Goal: Task Accomplishment & Management: Manage account settings

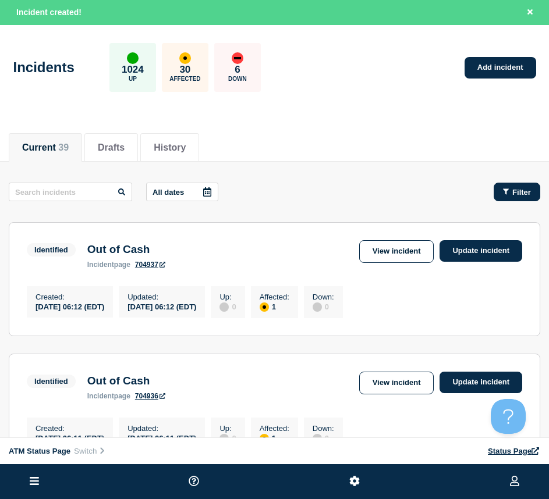
click at [499, 188] on button "Filter" at bounding box center [517, 192] width 47 height 19
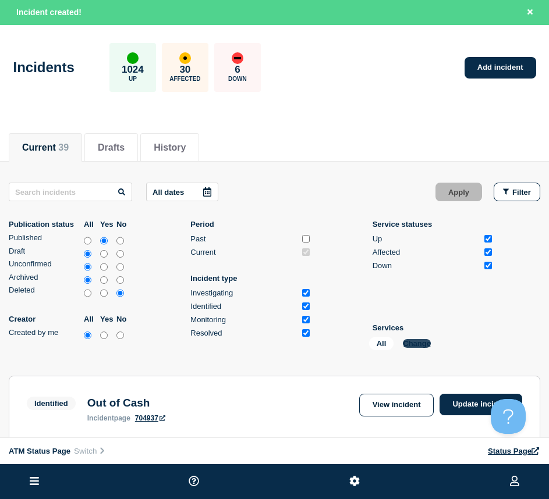
click at [423, 347] on button "Change" at bounding box center [417, 343] width 28 height 9
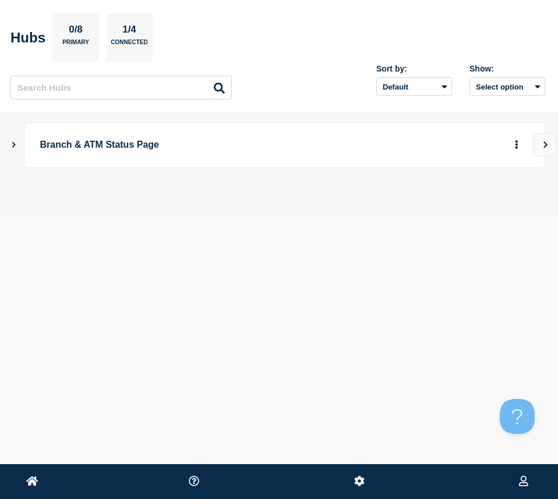
click at [12, 147] on icon "Show Connected Hubs" at bounding box center [14, 144] width 8 height 6
click at [14, 136] on div "Branch & ATM Status Page" at bounding box center [278, 145] width 531 height 46
click at [12, 142] on icon "Show Connected Hubs" at bounding box center [14, 145] width 6 height 8
click at [12, 145] on icon "Show Connected Hubs" at bounding box center [14, 144] width 8 height 6
click at [492, 205] on button "button" at bounding box center [497, 203] width 19 height 18
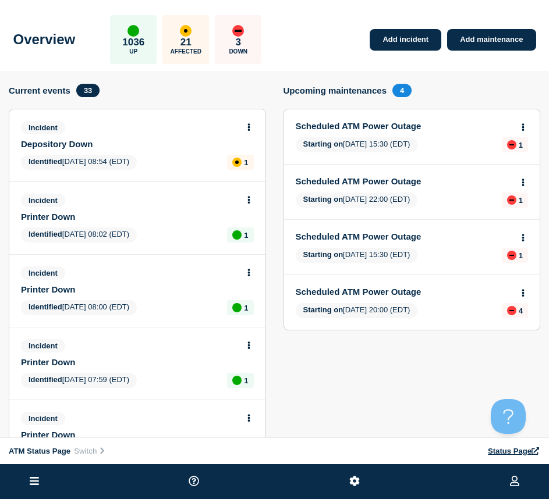
click at [31, 477] on icon at bounding box center [34, 481] width 9 height 8
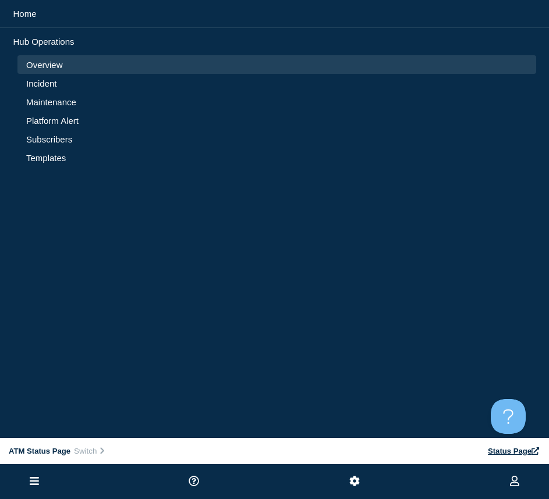
click at [35, 86] on link "Incident" at bounding box center [276, 84] width 501 height 10
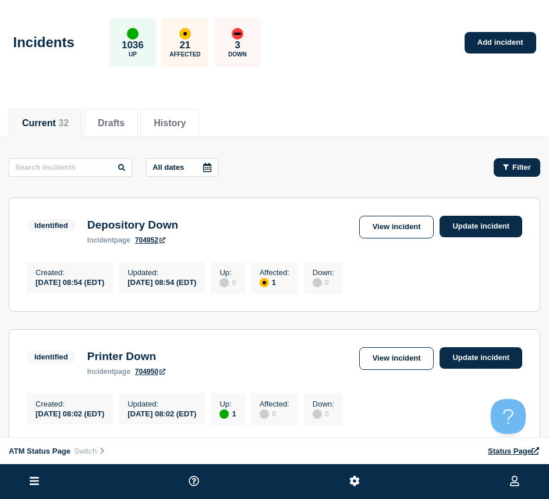
click at [506, 169] on icon "button" at bounding box center [506, 167] width 6 height 6
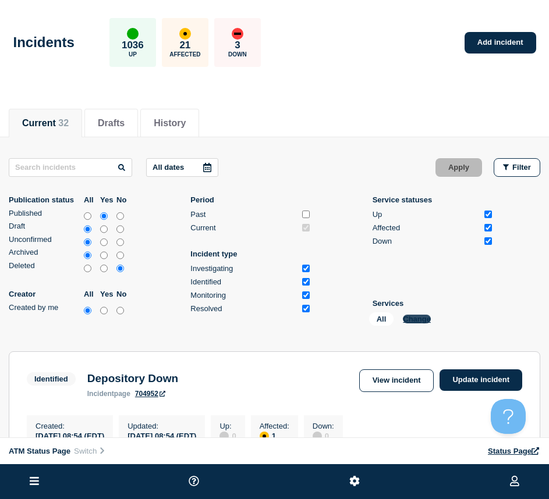
click at [412, 319] on button "Change" at bounding box center [417, 319] width 28 height 9
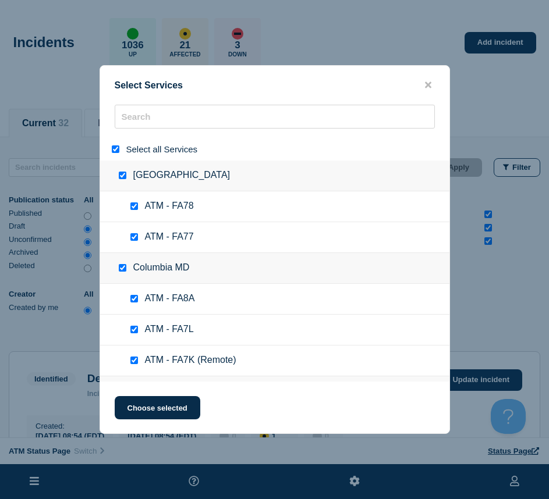
click at [113, 144] on div "Select all Services" at bounding box center [274, 149] width 349 height 23
click at [115, 145] on div at bounding box center [117, 149] width 17 height 11
click at [115, 146] on div at bounding box center [117, 149] width 17 height 11
click at [115, 149] on input "select all" at bounding box center [116, 149] width 8 height 8
checkbox input "false"
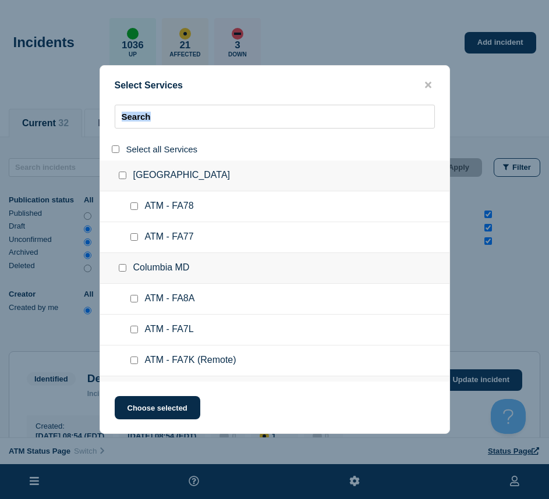
checkbox input "false"
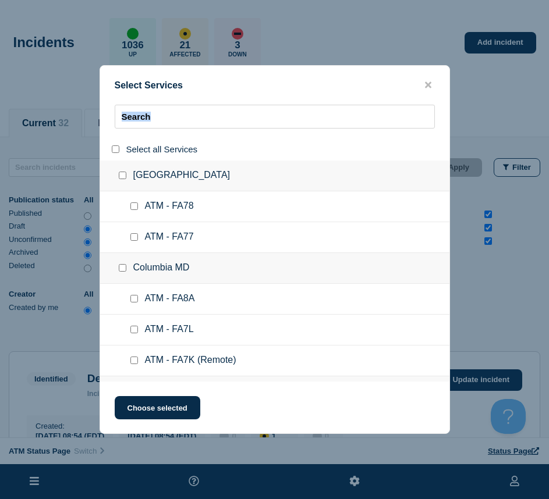
checkbox input "false"
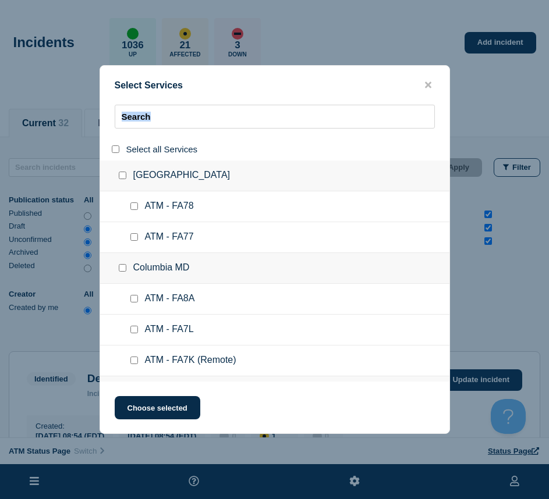
checkbox input "false"
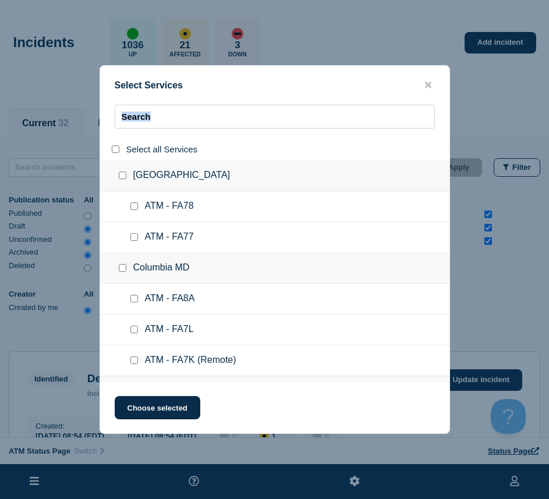
checkbox input "false"
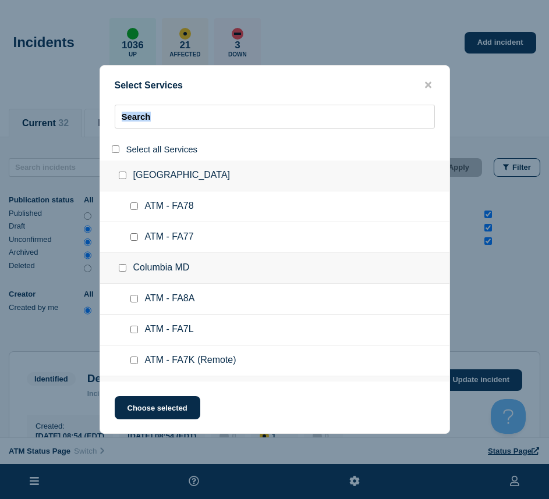
checkbox input "false"
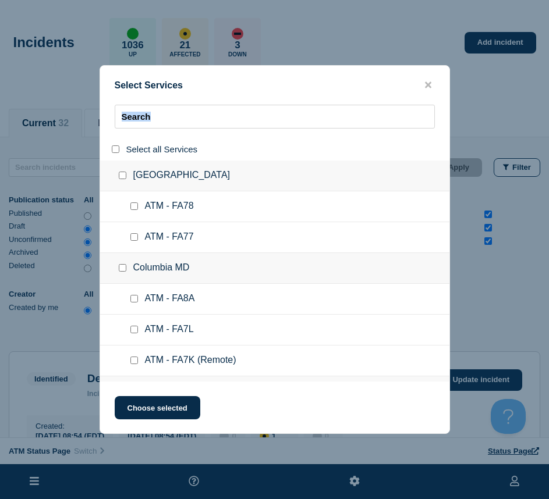
checkbox input "false"
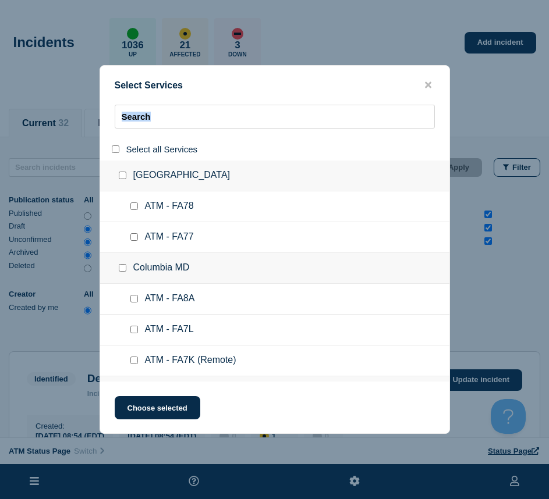
checkbox input "false"
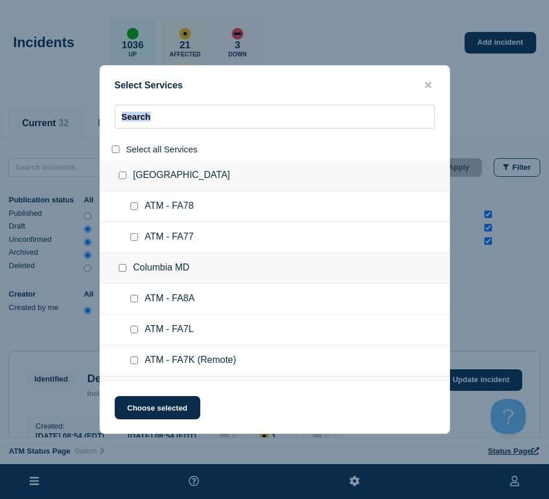
checkbox input "false"
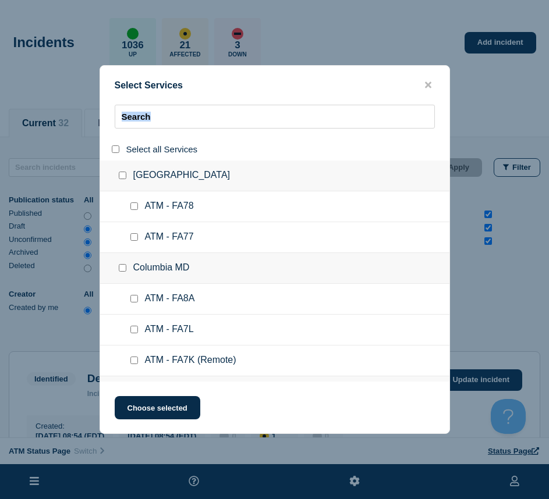
checkbox input "false"
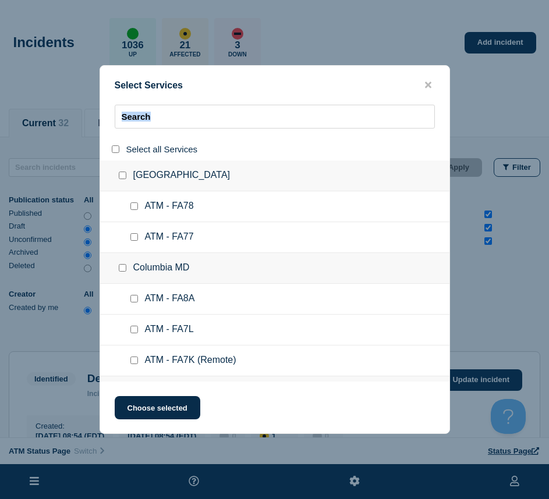
checkbox input "false"
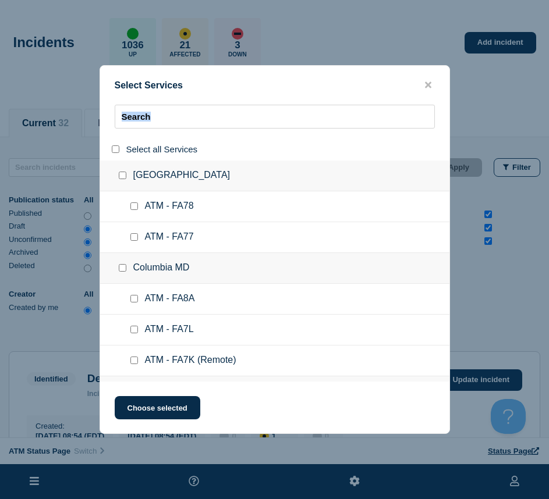
checkbox input "false"
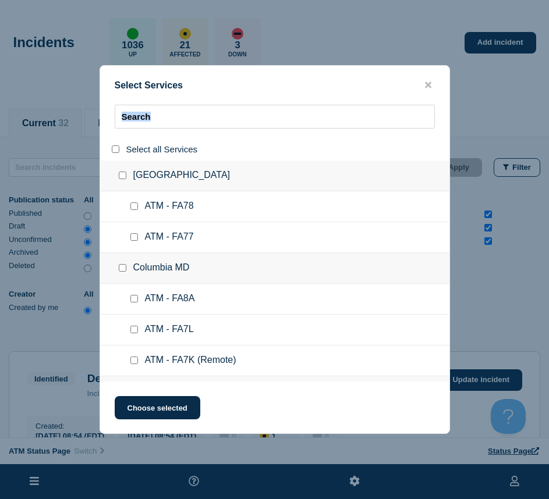
checkbox input "false"
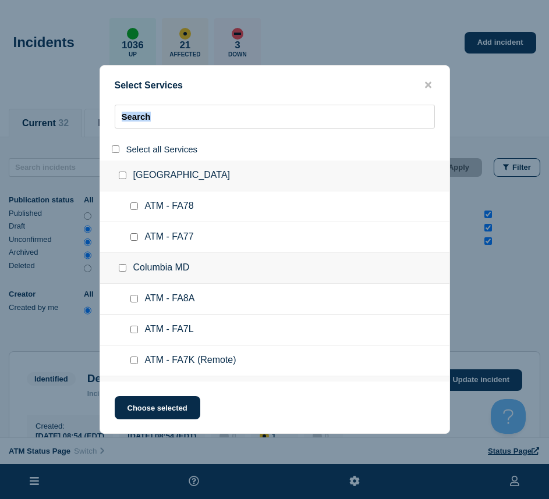
checkbox input "false"
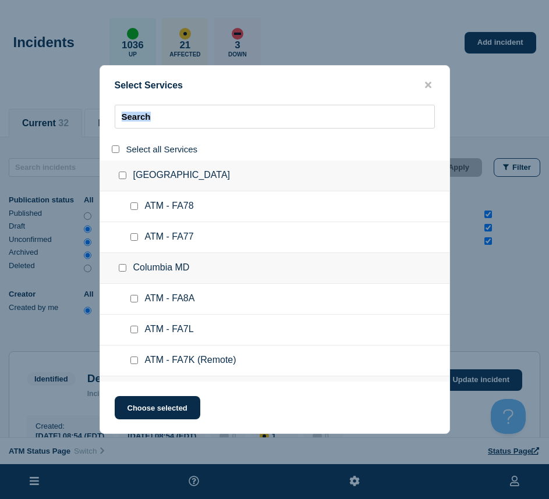
checkbox input "false"
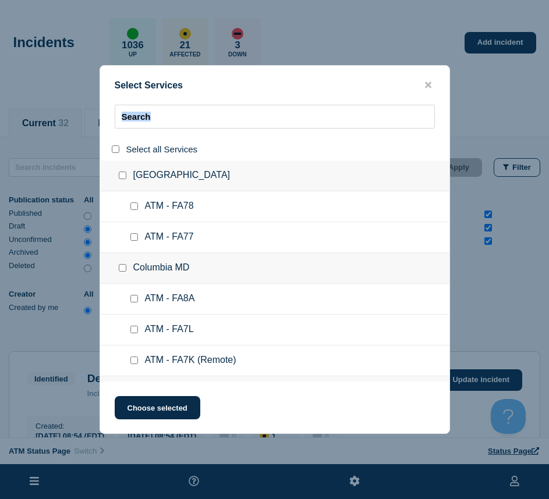
checkbox input "false"
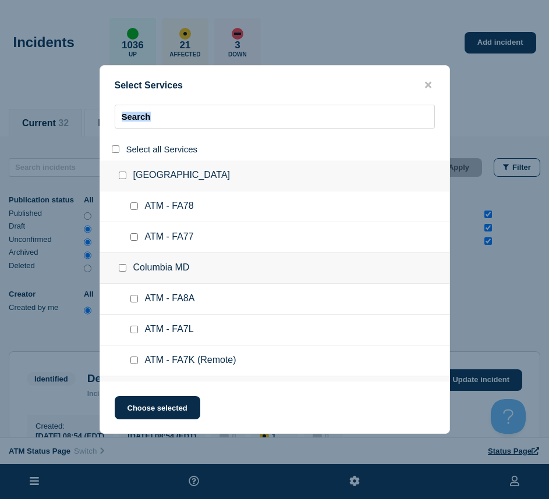
checkbox input "false"
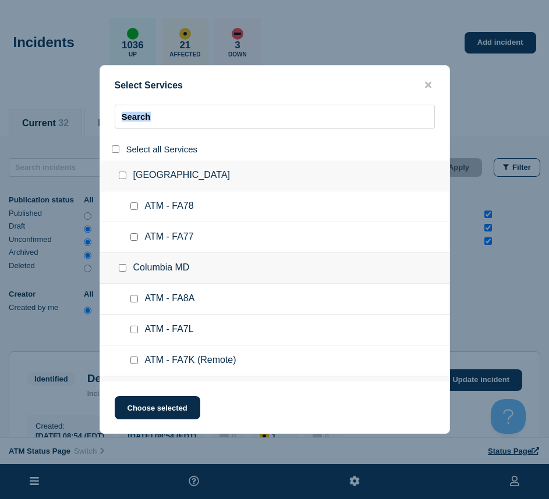
checkbox input "false"
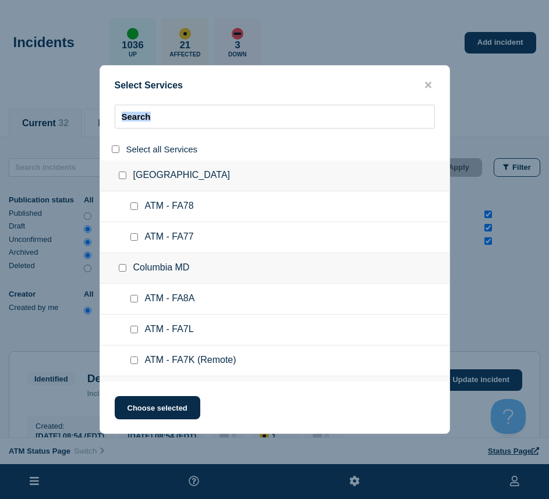
checkbox input "false"
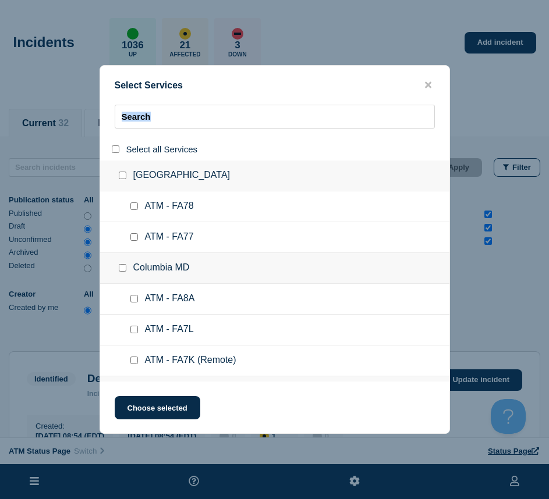
checkbox input "false"
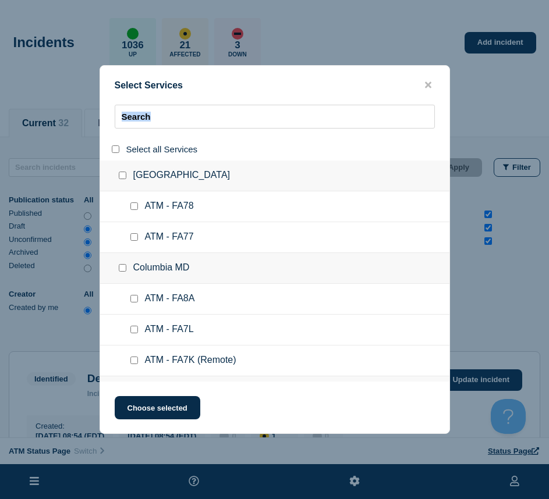
checkbox input "false"
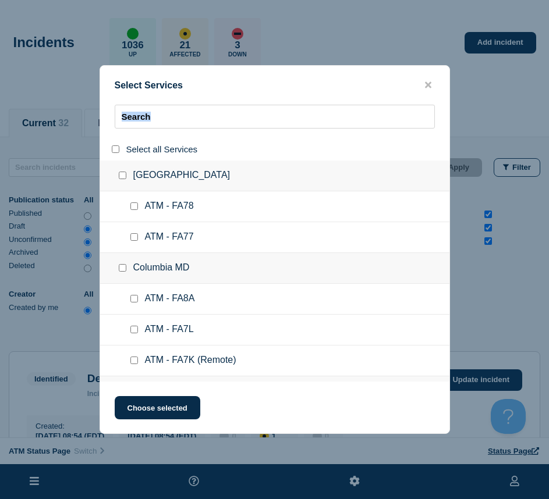
checkbox input "false"
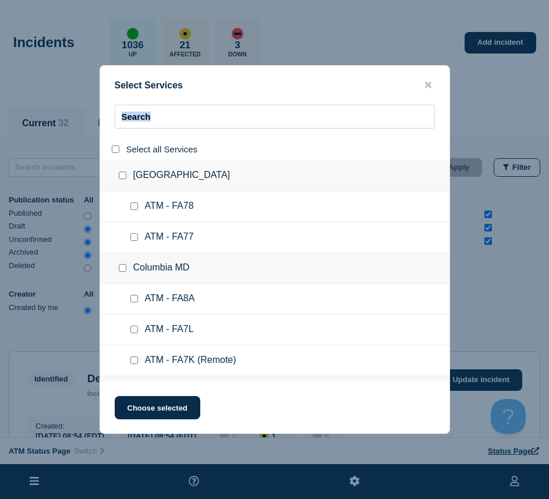
checkbox input "false"
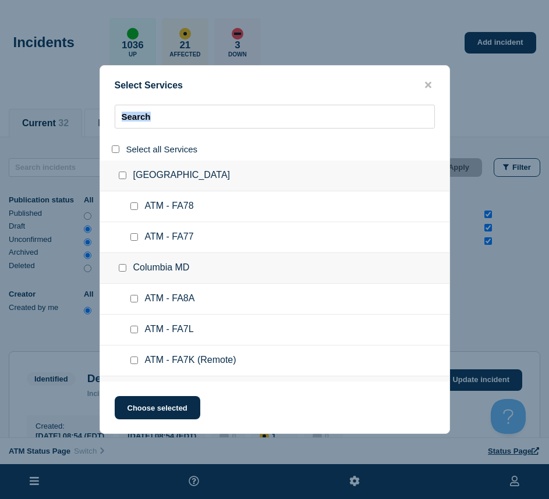
checkbox input "false"
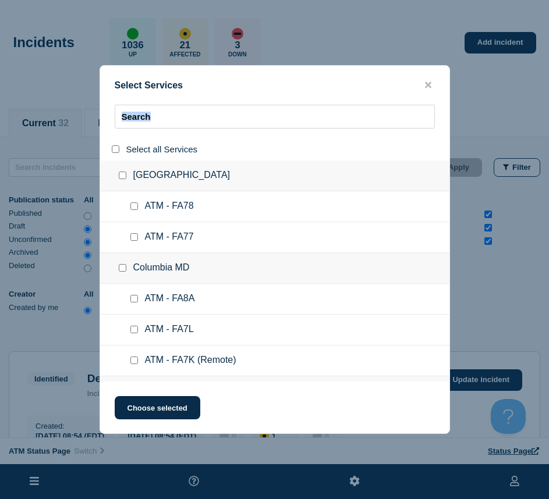
checkbox input "false"
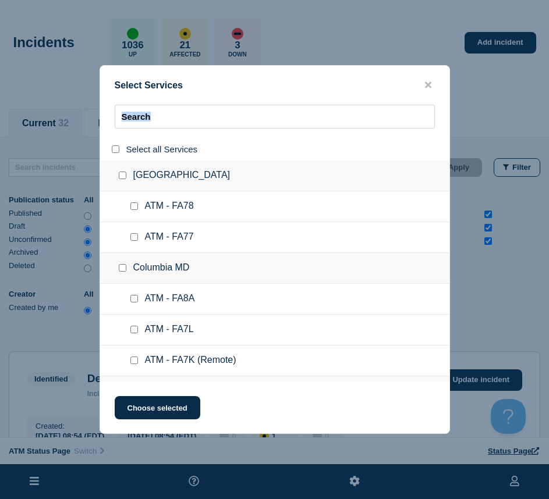
checkbox input "false"
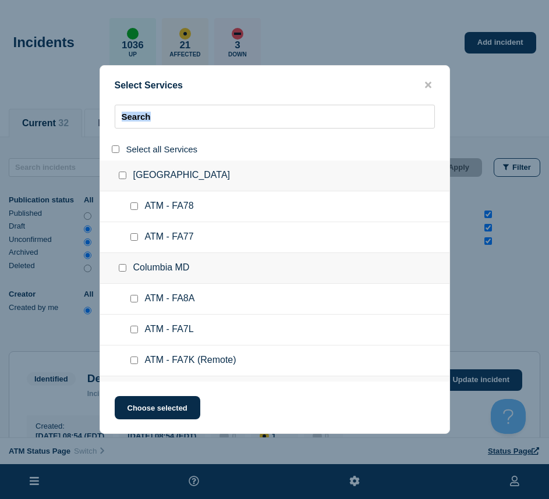
checkbox input "false"
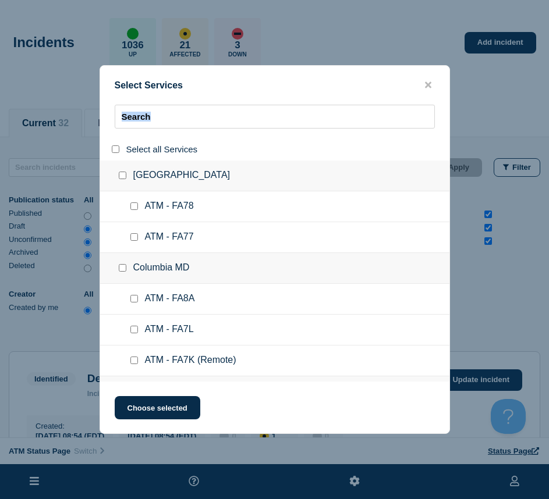
checkbox input "false"
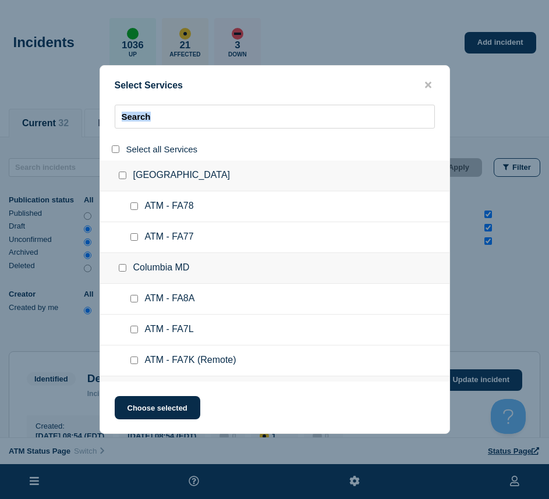
checkbox input "false"
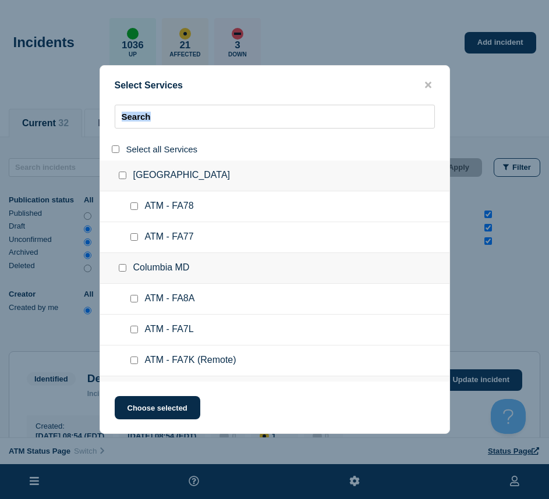
checkbox input "false"
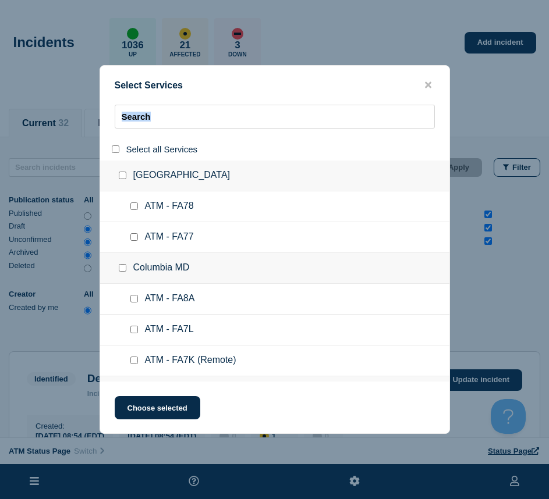
checkbox input "false"
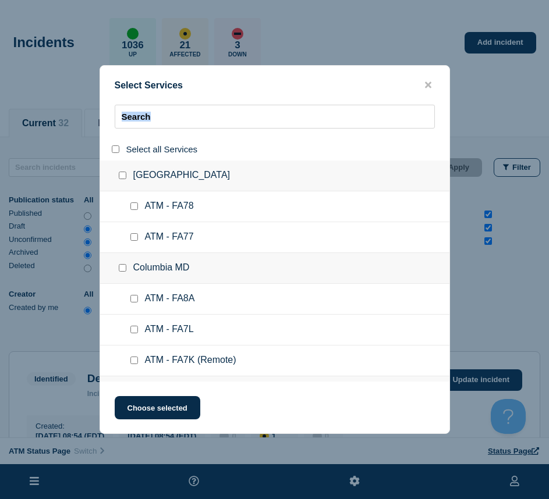
checkbox input "false"
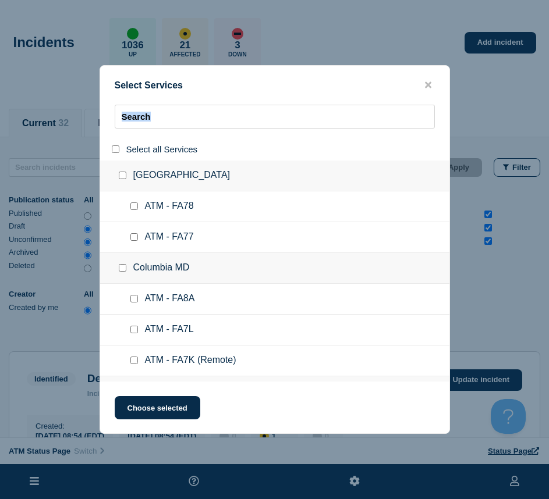
checkbox input "false"
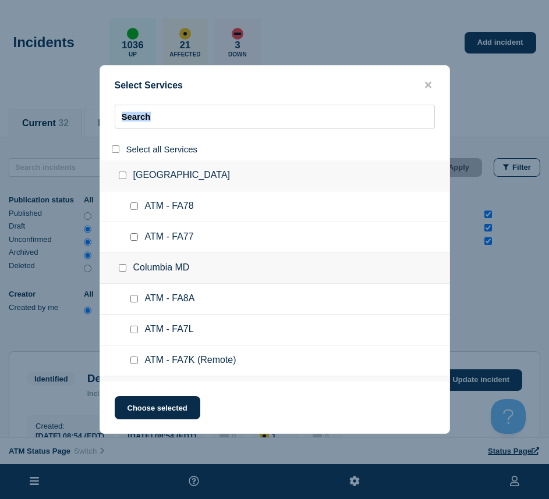
checkbox input "false"
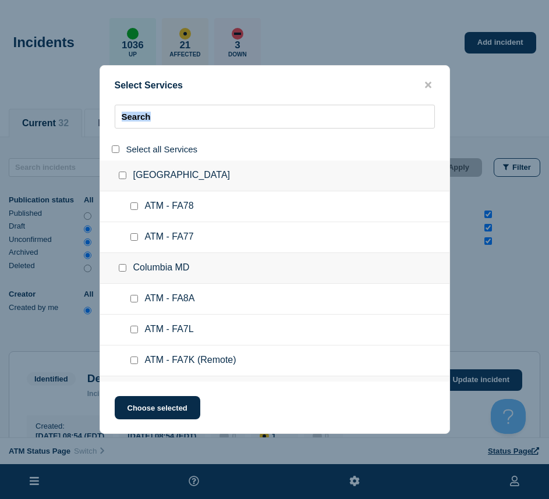
checkbox input "false"
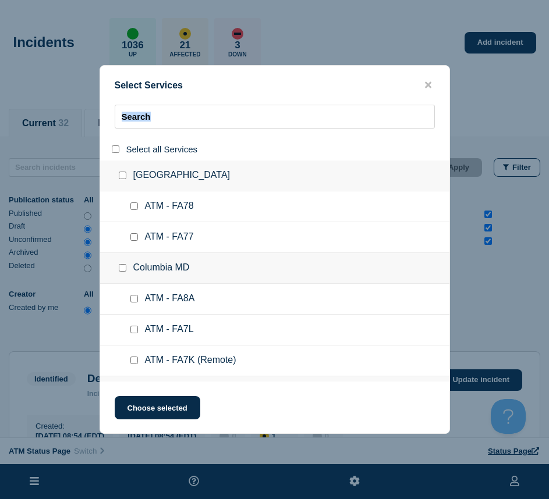
checkbox input "false"
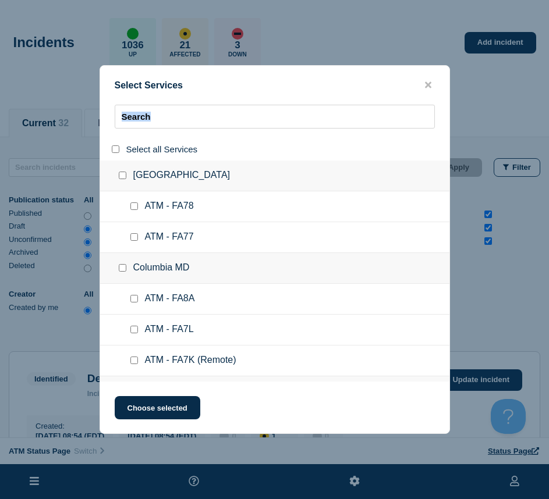
checkbox input "false"
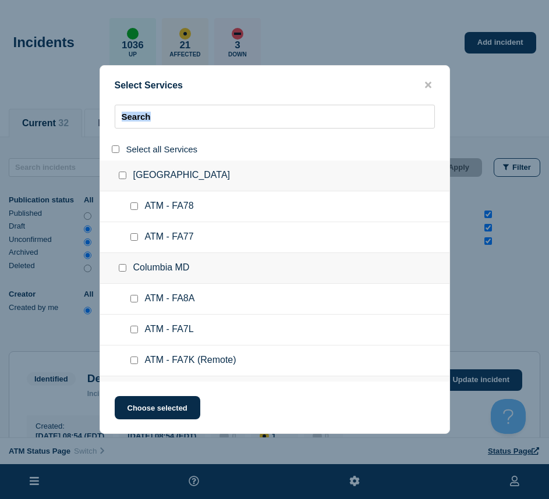
checkbox input "false"
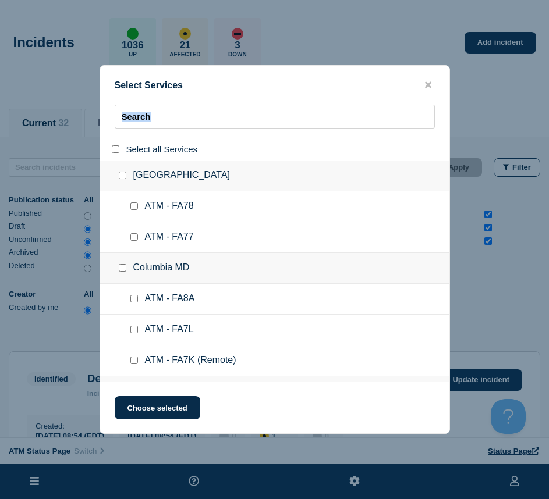
checkbox input "false"
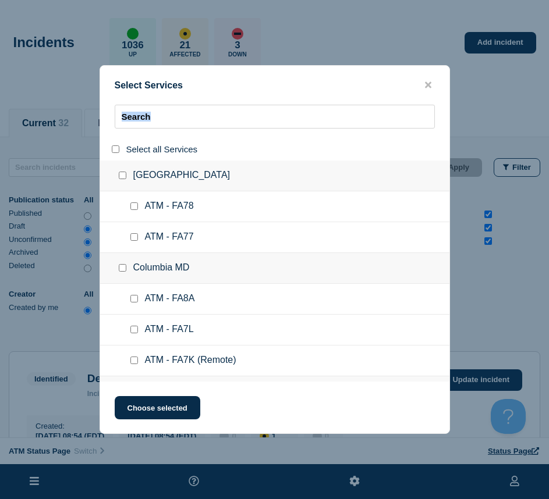
checkbox input "false"
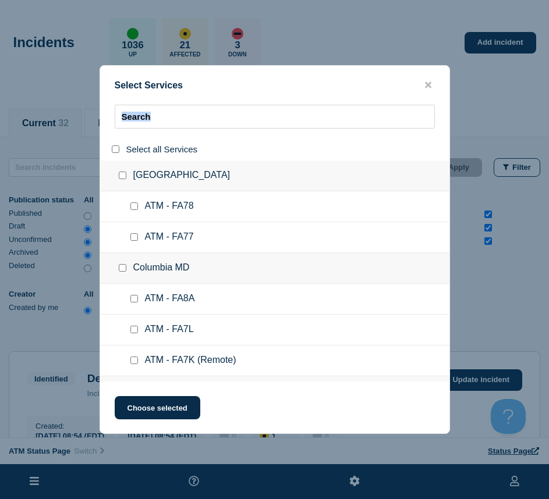
checkbox input "false"
click at [157, 125] on input "search" at bounding box center [275, 117] width 320 height 24
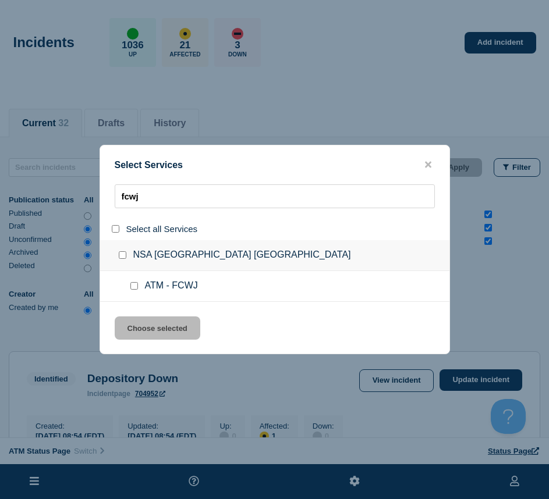
click at [136, 292] on div at bounding box center [136, 287] width 17 height 12
click at [130, 290] on input "service: ATM - FCWJ" at bounding box center [134, 286] width 8 height 8
click at [138, 324] on button "Choose selected" at bounding box center [158, 328] width 86 height 23
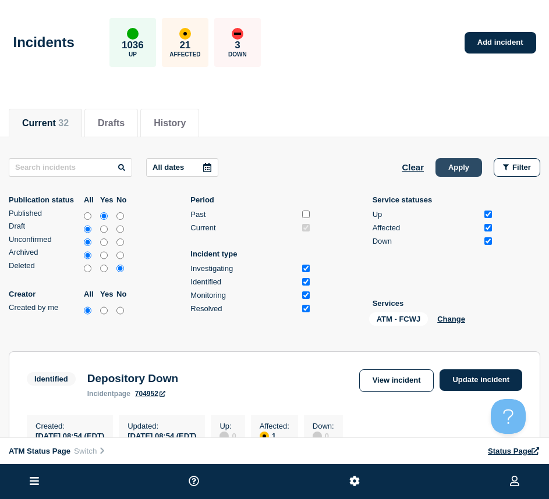
click at [457, 159] on button "Apply" at bounding box center [458, 167] width 47 height 19
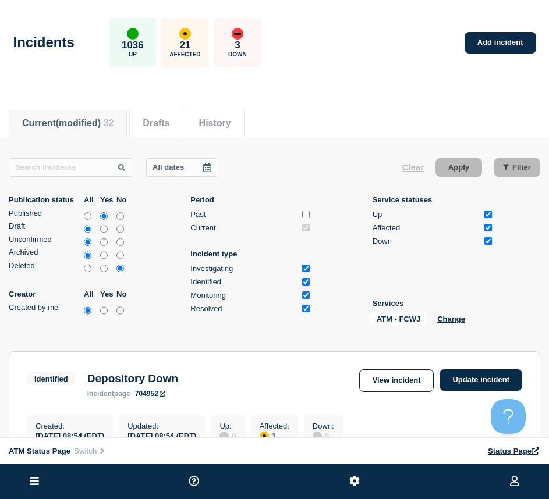
scroll to position [175, 0]
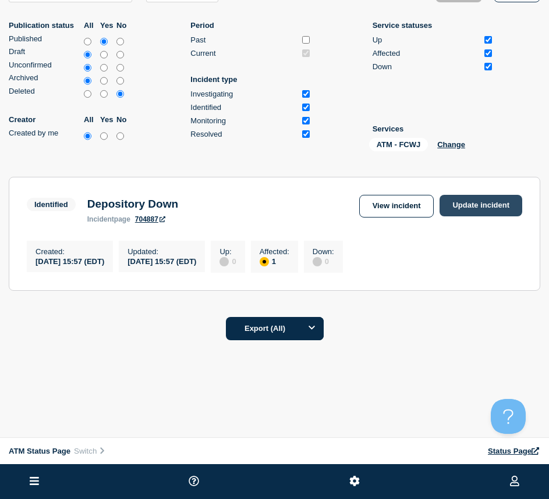
click at [468, 211] on link "Update incident" at bounding box center [480, 206] width 83 height 22
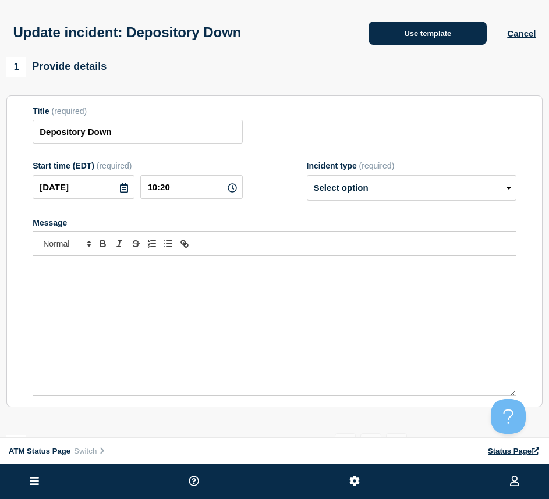
click at [424, 26] on button "Use template" at bounding box center [427, 33] width 118 height 23
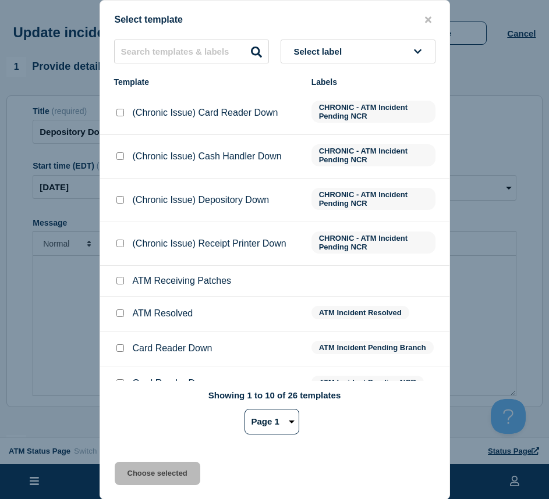
click at [118, 314] on input "ATM Resolved checkbox" at bounding box center [120, 314] width 8 height 8
click at [134, 472] on button "Choose selected" at bounding box center [158, 473] width 86 height 23
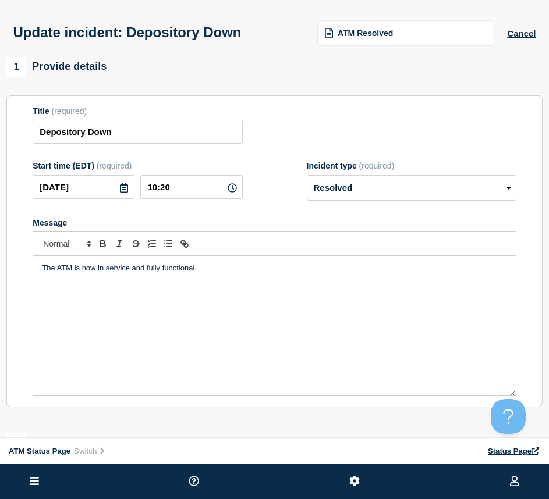
scroll to position [116, 0]
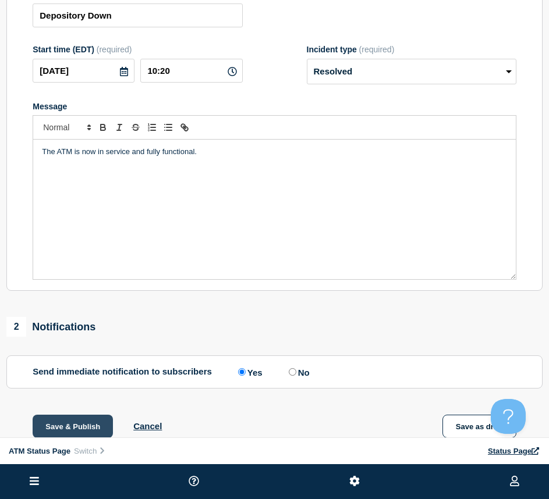
click at [63, 433] on button "Save & Publish" at bounding box center [73, 426] width 80 height 23
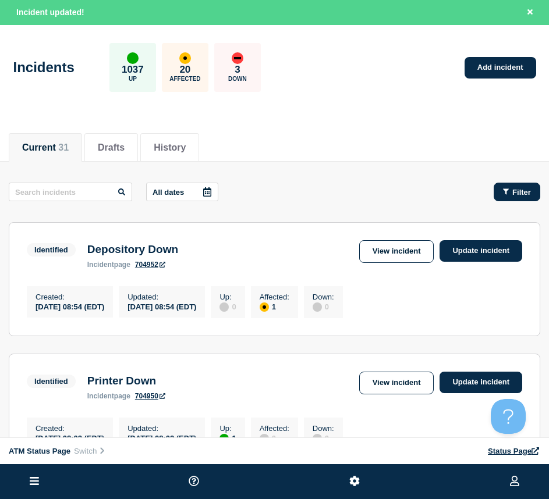
click at [512, 183] on button "Filter" at bounding box center [517, 192] width 47 height 19
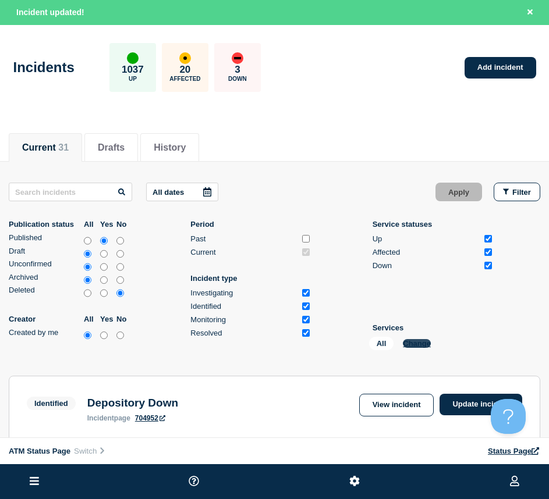
click at [423, 340] on button "Change" at bounding box center [417, 343] width 28 height 9
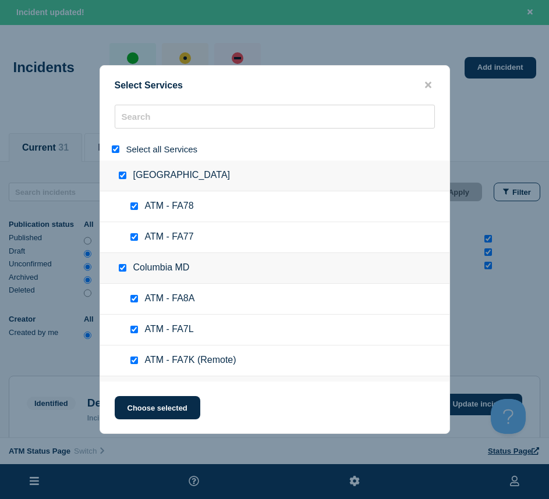
click at [113, 150] on div at bounding box center [117, 149] width 17 height 11
click at [113, 150] on input "select all" at bounding box center [116, 149] width 8 height 8
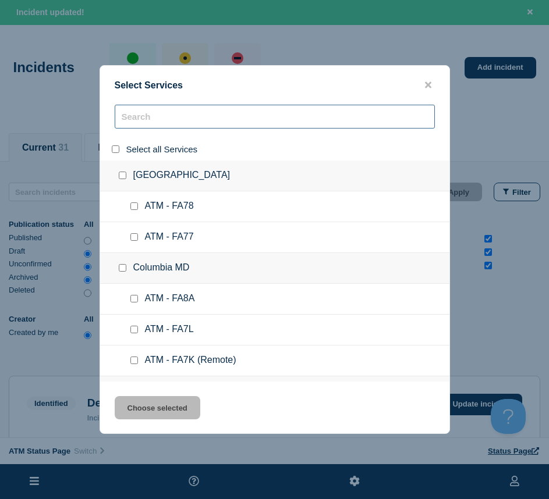
click at [145, 125] on input "search" at bounding box center [275, 117] width 320 height 24
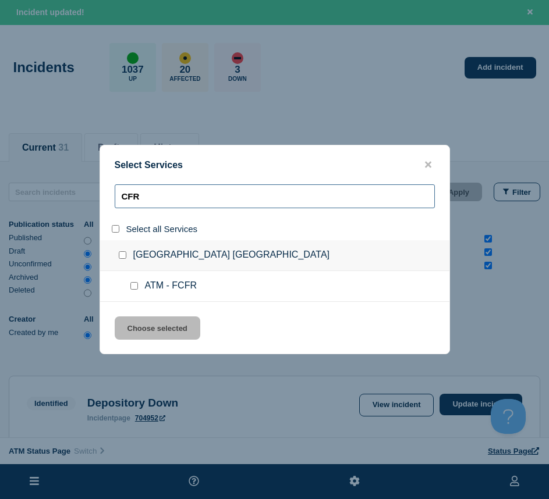
drag, startPoint x: 144, startPoint y: 189, endPoint x: 98, endPoint y: 190, distance: 46.6
click at [98, 190] on div "Select Services CFR Select all Services [GEOGRAPHIC_DATA] [GEOGRAPHIC_DATA] ATM…" at bounding box center [274, 249] width 549 height 499
click at [135, 283] on input "service: ATM - FCFR" at bounding box center [134, 286] width 8 height 8
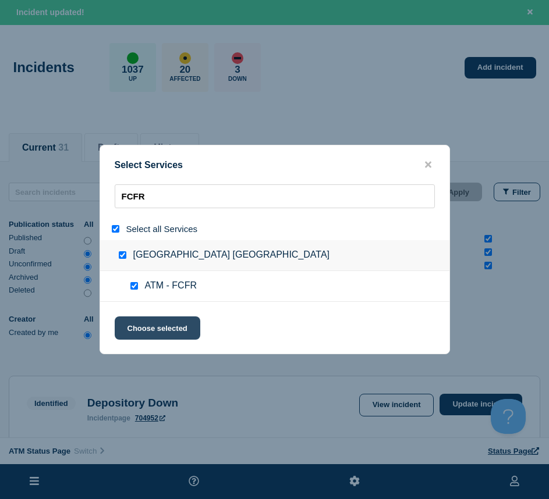
click at [145, 320] on button "Choose selected" at bounding box center [158, 328] width 86 height 23
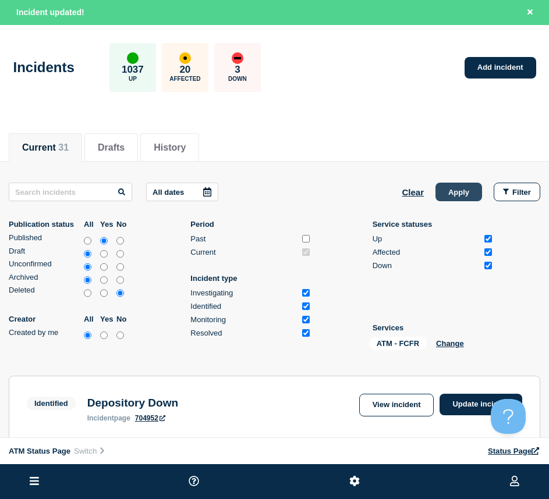
click at [442, 198] on button "Apply" at bounding box center [458, 192] width 47 height 19
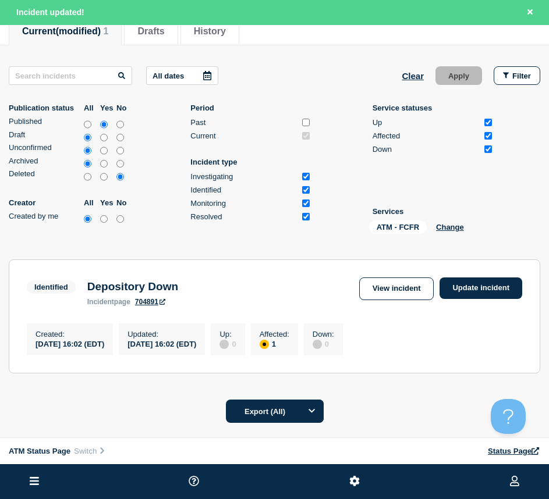
click at [457, 300] on div "View incident Update incident" at bounding box center [440, 289] width 163 height 23
click at [457, 294] on link "Update incident" at bounding box center [480, 289] width 83 height 22
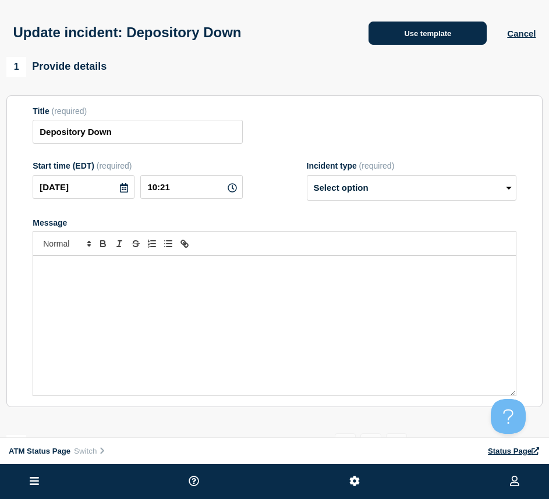
click at [384, 43] on button "Use template" at bounding box center [427, 33] width 118 height 23
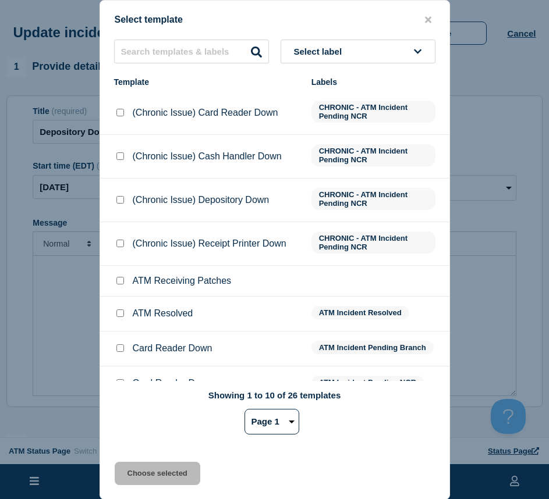
click at [123, 317] on input "ATM Resolved checkbox" at bounding box center [120, 314] width 8 height 8
click at [152, 480] on button "Choose selected" at bounding box center [158, 473] width 86 height 23
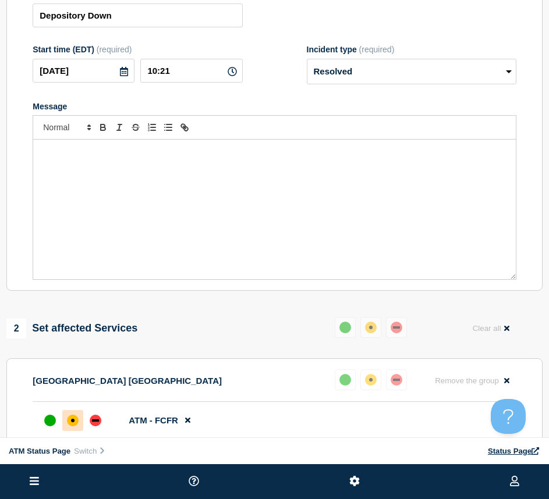
scroll to position [175, 0]
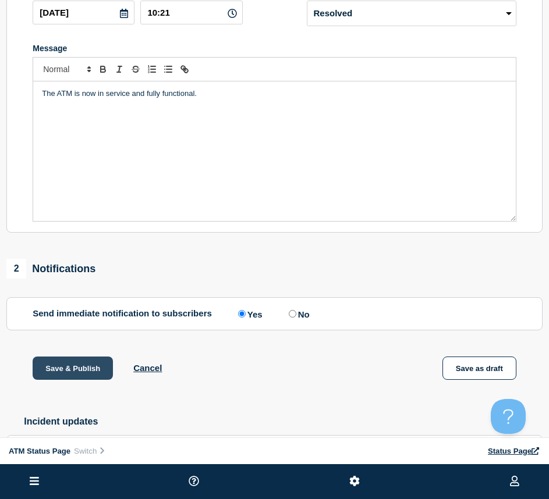
click at [66, 367] on button "Save & Publish" at bounding box center [73, 368] width 80 height 23
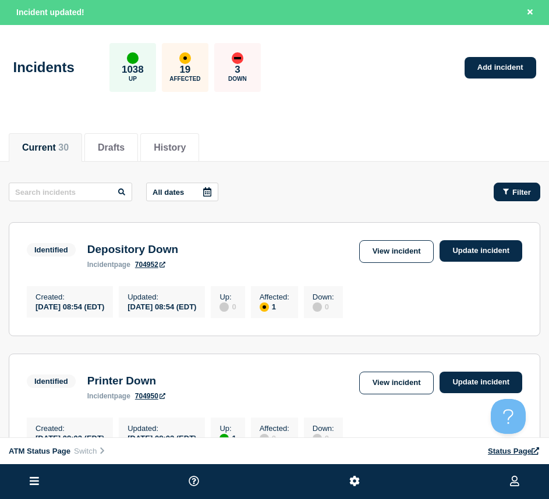
click at [514, 191] on span "Filter" at bounding box center [521, 192] width 19 height 9
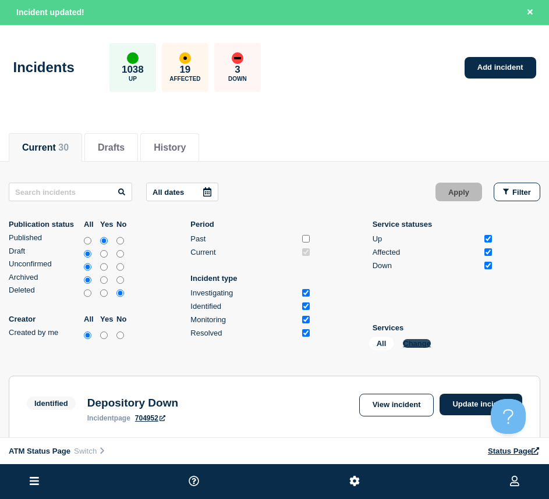
click at [407, 339] on button "Change" at bounding box center [417, 343] width 28 height 9
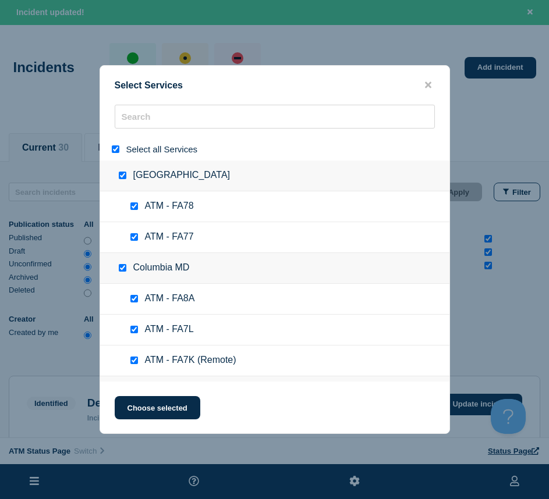
click at [115, 151] on input "select all" at bounding box center [116, 149] width 8 height 8
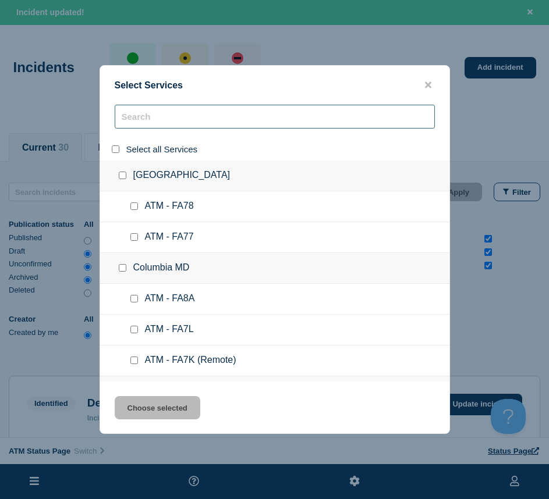
click at [135, 123] on input "search" at bounding box center [275, 117] width 320 height 24
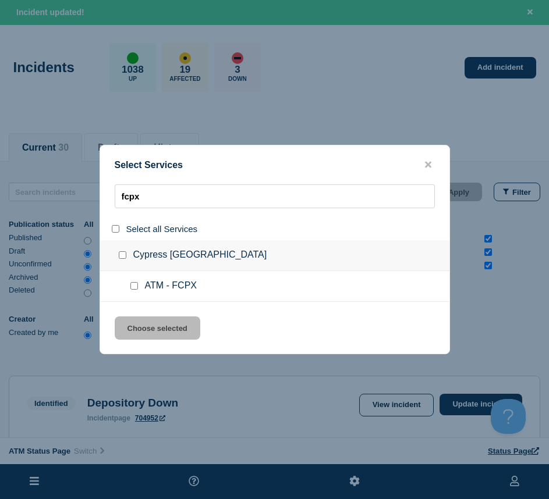
click at [131, 292] on div at bounding box center [136, 287] width 17 height 12
click at [130, 292] on div at bounding box center [136, 287] width 17 height 12
click at [137, 288] on input "service: ATM - FCPX" at bounding box center [134, 286] width 8 height 8
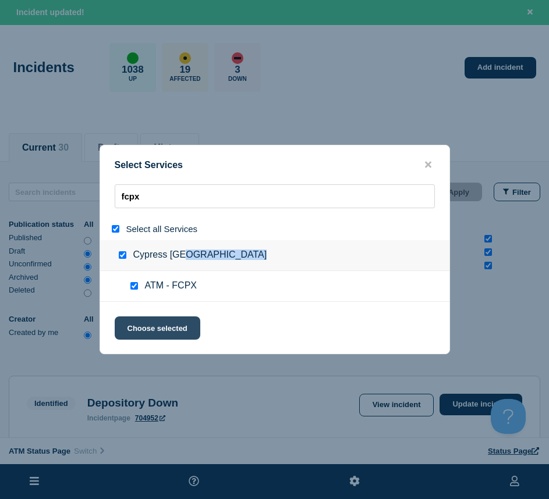
click at [139, 332] on button "Choose selected" at bounding box center [158, 328] width 86 height 23
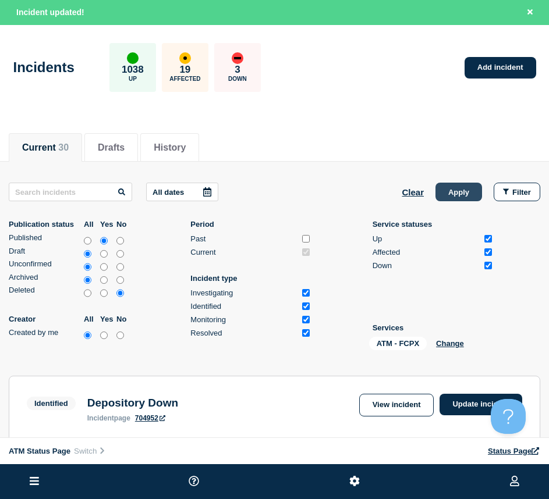
click at [462, 192] on button "Apply" at bounding box center [458, 192] width 47 height 19
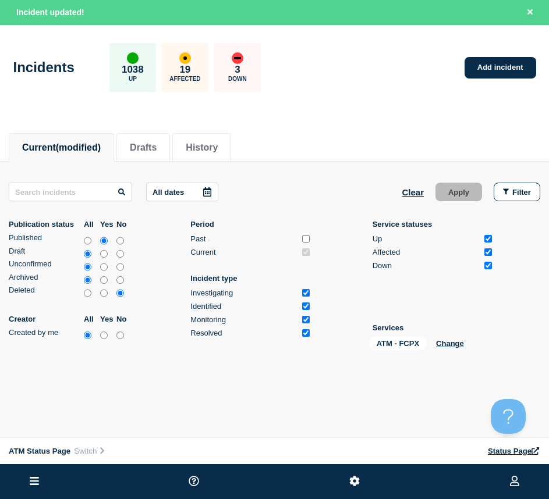
scroll to position [45, 0]
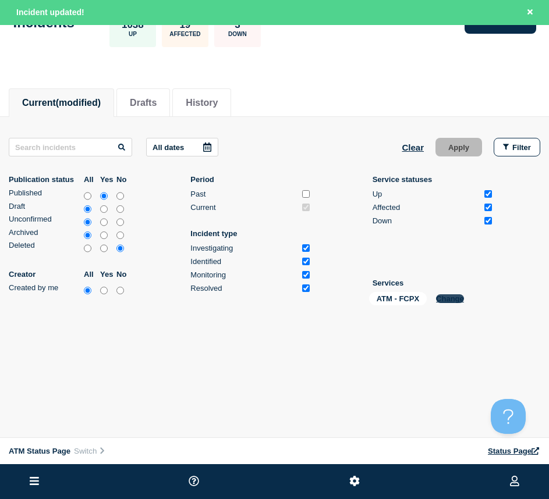
click at [455, 300] on button "Change" at bounding box center [450, 298] width 28 height 9
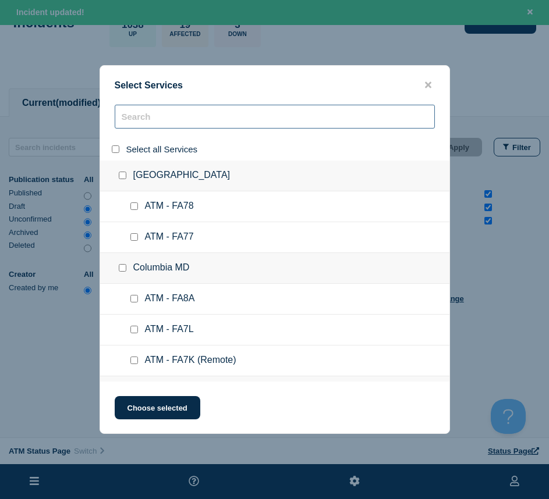
click at [132, 123] on input "search" at bounding box center [275, 117] width 320 height 24
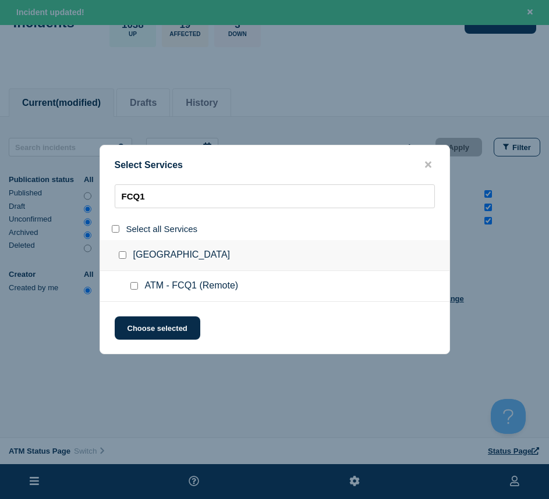
click at [135, 285] on input "service: ATM - FCQ1 (Remote)" at bounding box center [134, 286] width 8 height 8
click at [143, 323] on button "Choose selected" at bounding box center [158, 328] width 86 height 23
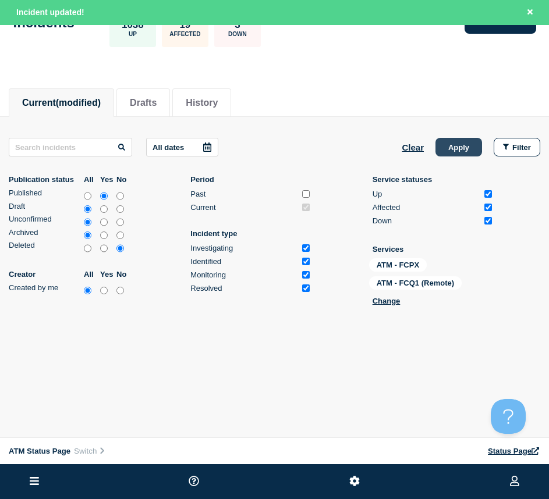
click at [450, 139] on button "Apply" at bounding box center [458, 147] width 47 height 19
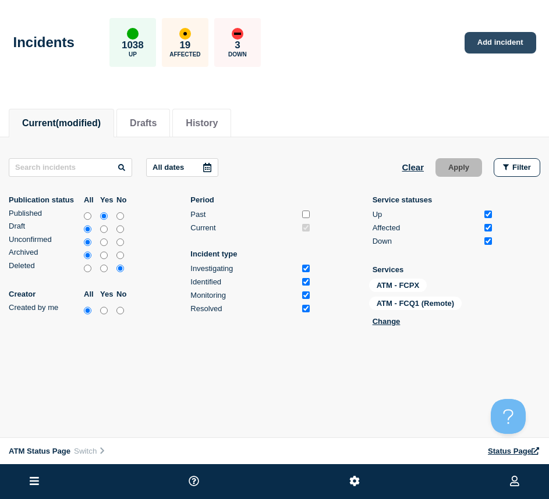
click at [498, 41] on link "Add incident" at bounding box center [500, 43] width 72 height 22
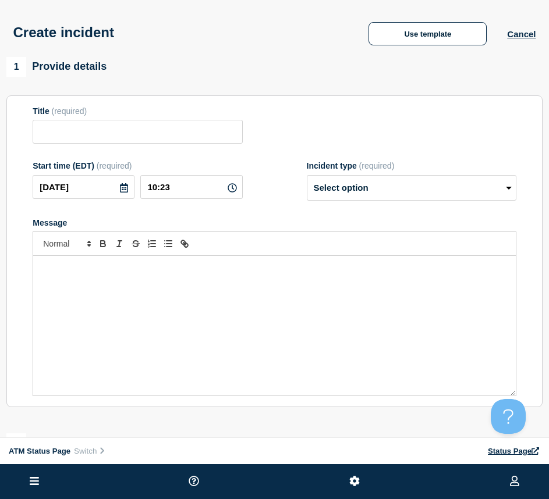
click at [354, 43] on div "Use template" at bounding box center [427, 33] width 159 height 23
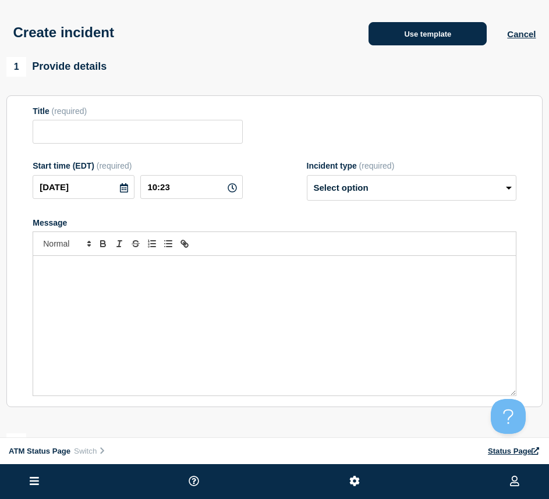
click at [381, 36] on button "Use template" at bounding box center [427, 33] width 118 height 23
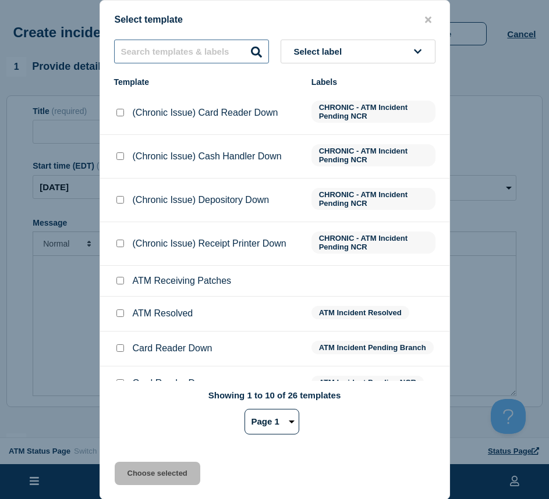
click at [134, 50] on input "text" at bounding box center [191, 52] width 155 height 24
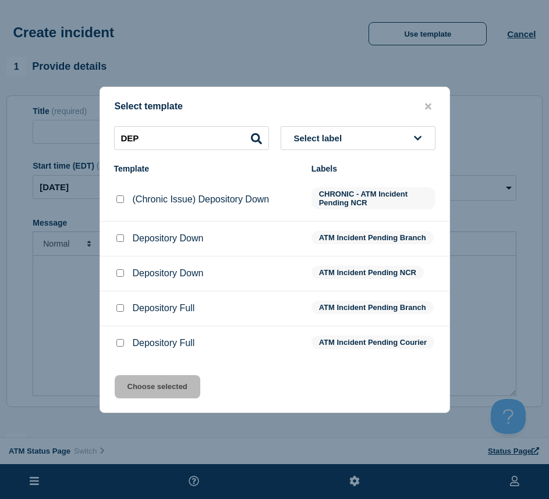
click at [120, 270] on input "Depository Down checkbox" at bounding box center [120, 273] width 8 height 8
click at [140, 399] on button "Choose selected" at bounding box center [158, 386] width 86 height 23
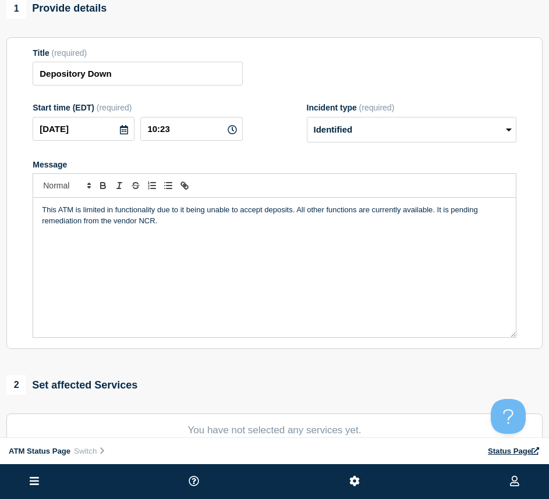
scroll to position [175, 0]
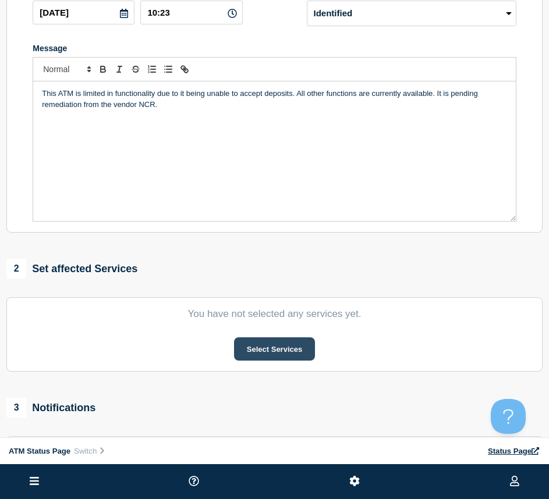
click at [268, 345] on button "Select Services" at bounding box center [274, 349] width 81 height 23
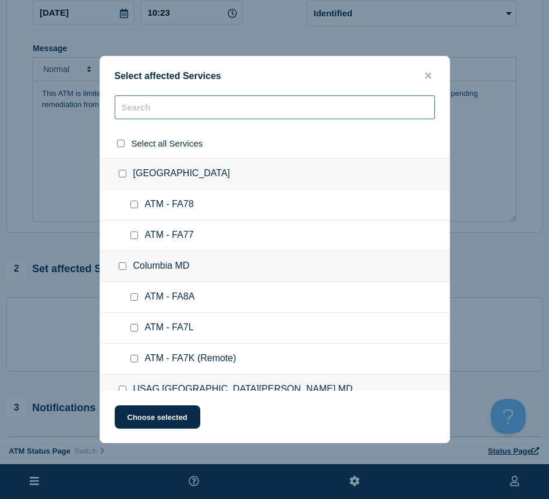
click at [181, 106] on input "text" at bounding box center [275, 107] width 320 height 24
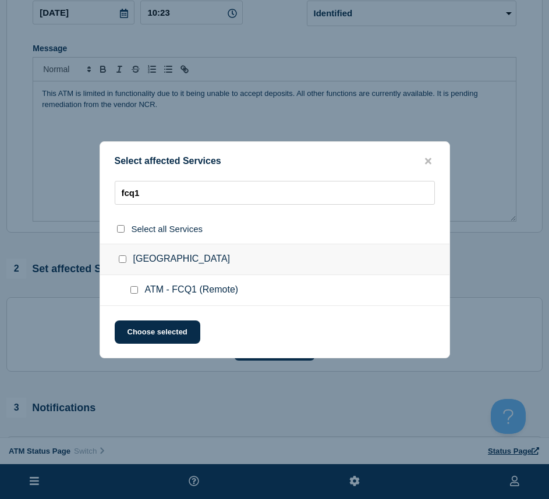
click at [135, 291] on input "ATM - FCQ1 (Remote) checkbox" at bounding box center [134, 290] width 8 height 8
click at [133, 338] on button "Choose selected" at bounding box center [158, 332] width 86 height 23
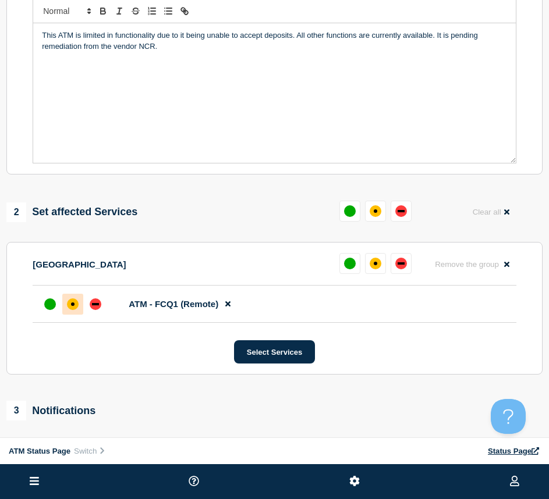
click at [76, 310] on div "affected" at bounding box center [73, 305] width 12 height 12
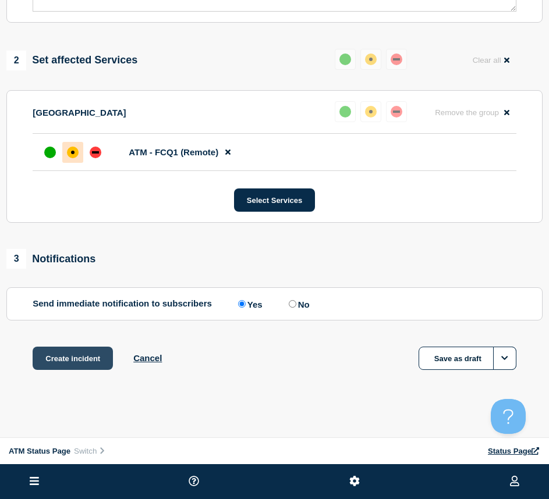
click at [67, 352] on button "Create incident" at bounding box center [73, 358] width 80 height 23
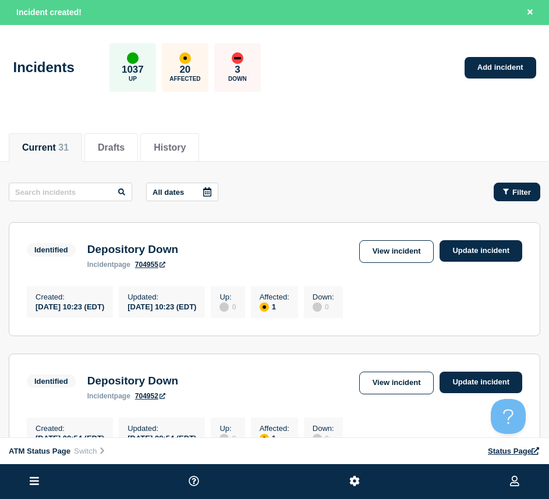
click at [526, 194] on span "Filter" at bounding box center [521, 192] width 19 height 9
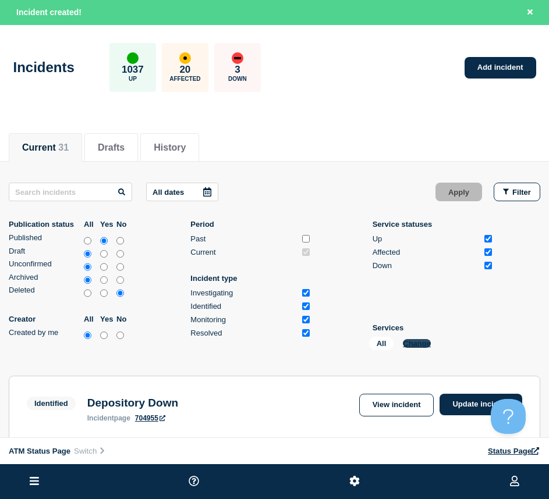
click at [412, 339] on button "Change" at bounding box center [417, 343] width 28 height 9
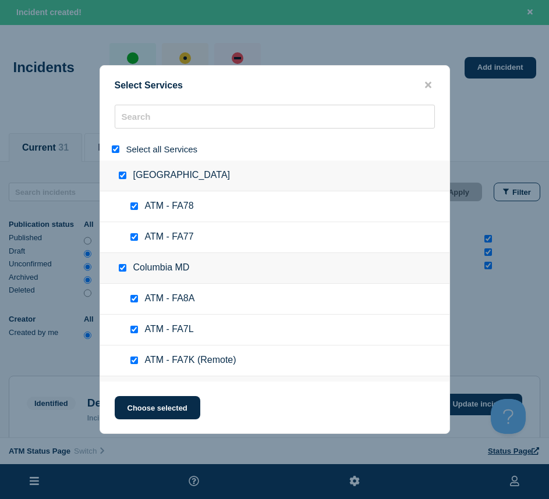
click at [116, 153] on input "select all" at bounding box center [116, 149] width 8 height 8
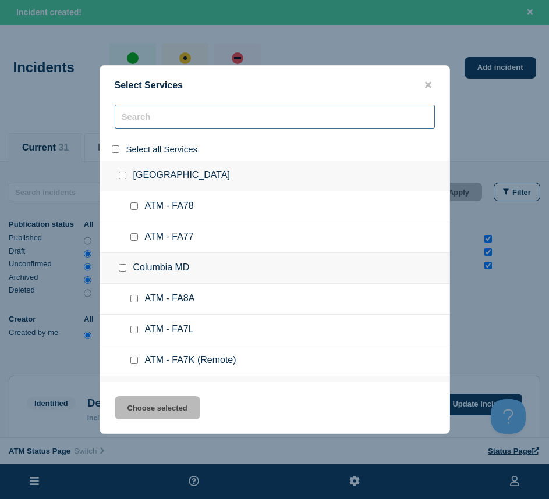
click at [148, 112] on input "search" at bounding box center [275, 117] width 320 height 24
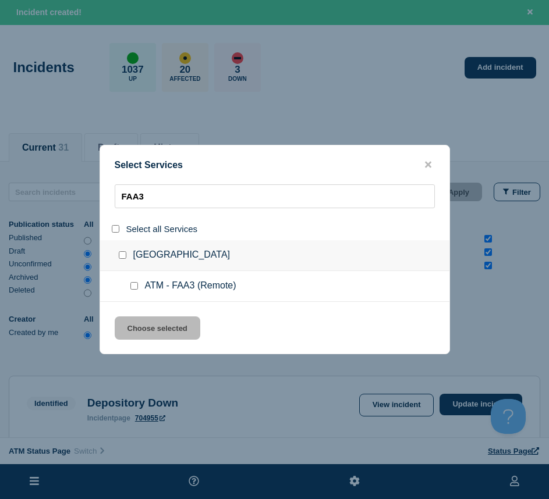
click at [134, 290] on input "service: ATM - FAA3 (Remote)" at bounding box center [134, 286] width 8 height 8
click at [140, 329] on button "Choose selected" at bounding box center [158, 328] width 86 height 23
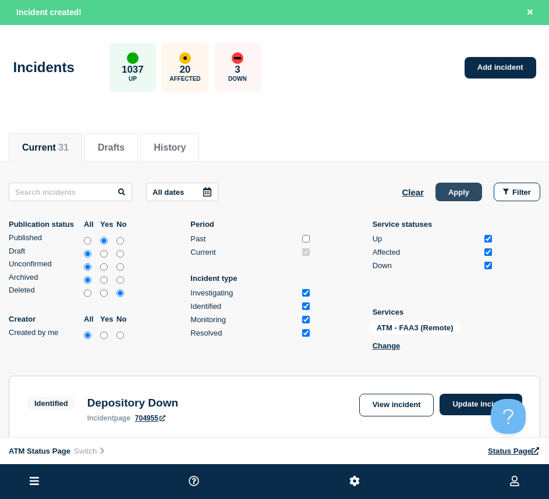
click at [461, 200] on button "Apply" at bounding box center [458, 192] width 47 height 19
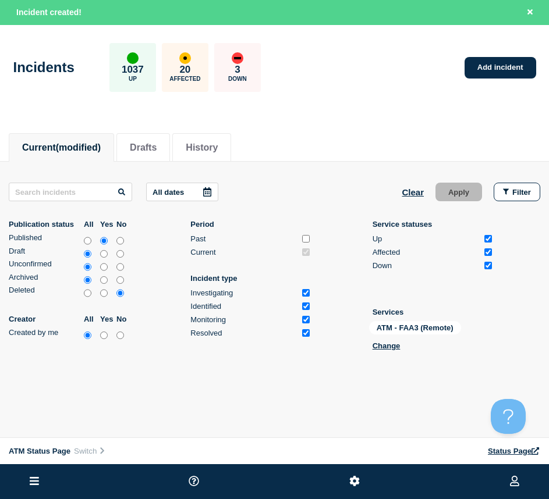
scroll to position [45, 0]
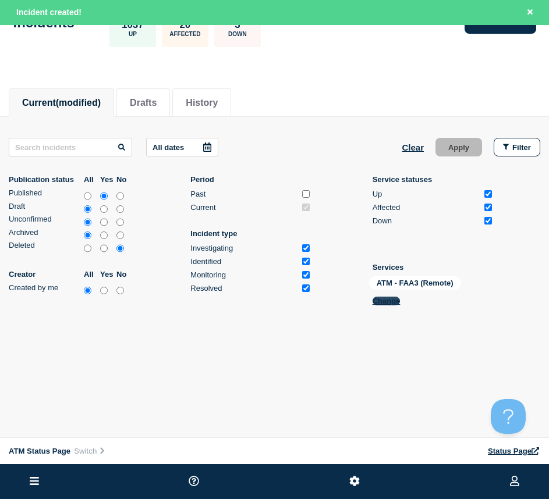
click at [391, 297] on button "Change" at bounding box center [386, 301] width 28 height 9
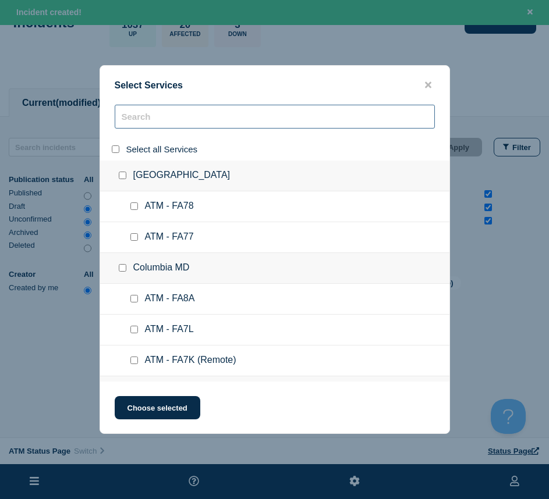
click at [257, 120] on input "search" at bounding box center [275, 117] width 320 height 24
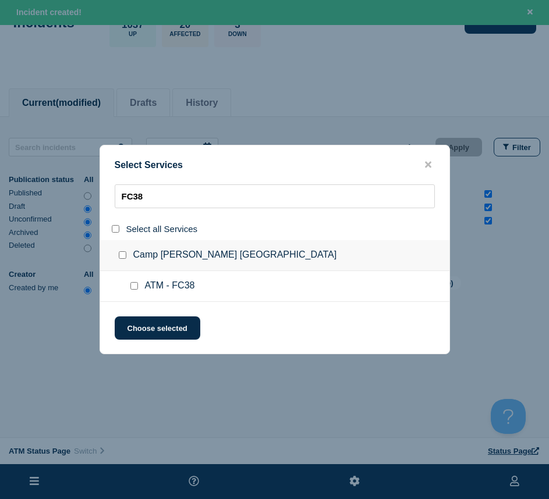
click at [137, 285] on input "service: ATM - FC38" at bounding box center [134, 286] width 8 height 8
click at [139, 322] on div "Select Services FC38 Select all Services Camp [PERSON_NAME] [GEOGRAPHIC_DATA] A…" at bounding box center [275, 250] width 350 height 210
click at [140, 324] on button "Choose selected" at bounding box center [158, 328] width 86 height 23
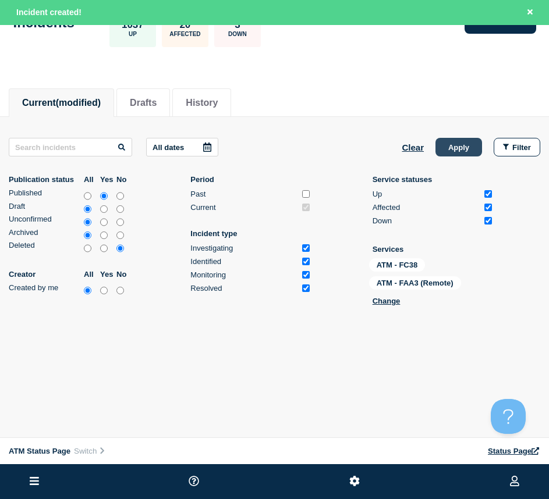
click at [470, 145] on button "Apply" at bounding box center [458, 147] width 47 height 19
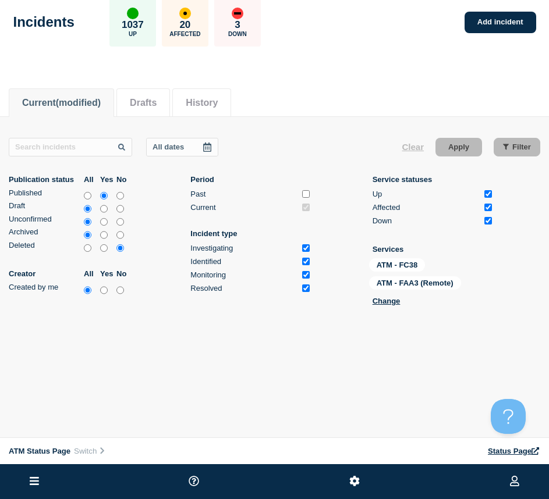
scroll to position [20, 0]
click at [391, 299] on button "Change" at bounding box center [386, 301] width 28 height 9
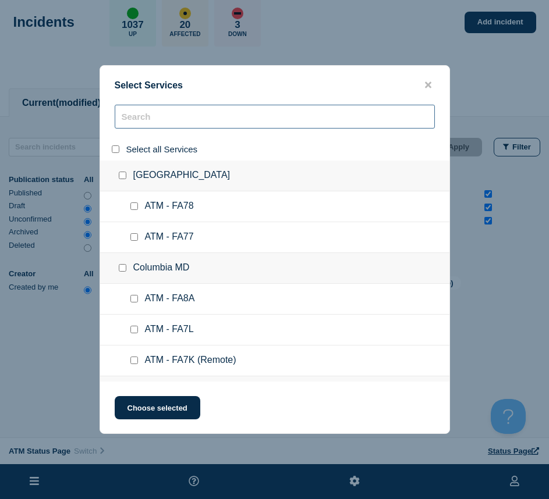
click at [145, 123] on input "search" at bounding box center [275, 117] width 320 height 24
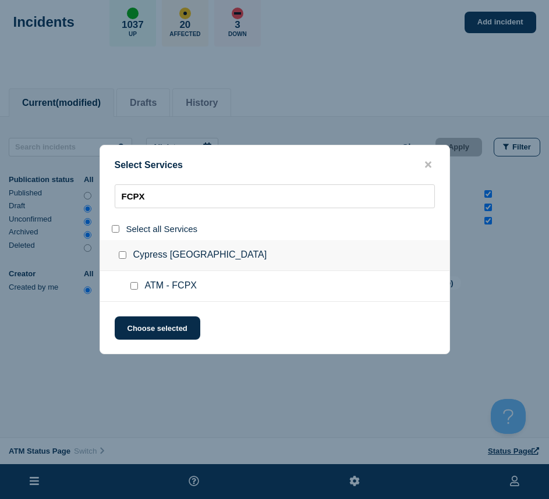
click at [134, 287] on input "service: ATM - FCPX" at bounding box center [134, 286] width 8 height 8
click at [144, 312] on div "Select Services FCPX Select all Services Cypress [GEOGRAPHIC_DATA] ATM - FCPX C…" at bounding box center [275, 250] width 350 height 210
click at [148, 324] on button "Choose selected" at bounding box center [158, 328] width 86 height 23
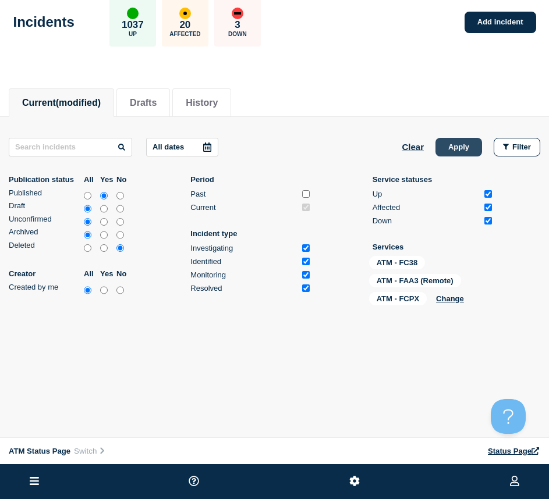
click at [471, 140] on button "Apply" at bounding box center [458, 147] width 47 height 19
click at [493, 20] on link "Add incident" at bounding box center [500, 23] width 72 height 22
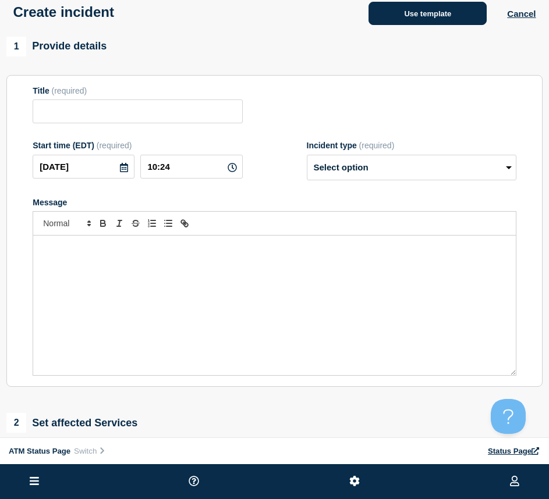
click at [391, 25] on button "Use template" at bounding box center [427, 13] width 118 height 23
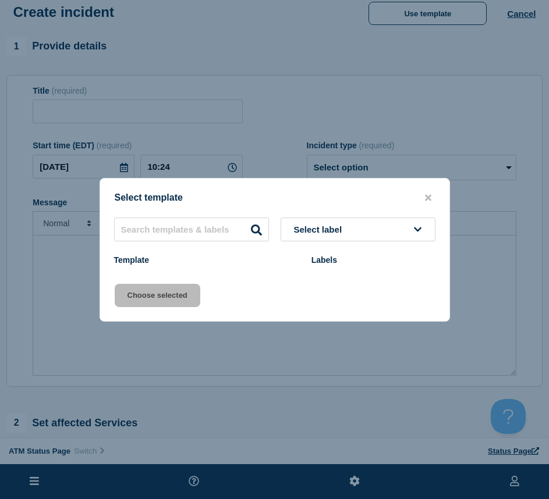
click at [391, 21] on div at bounding box center [274, 249] width 549 height 499
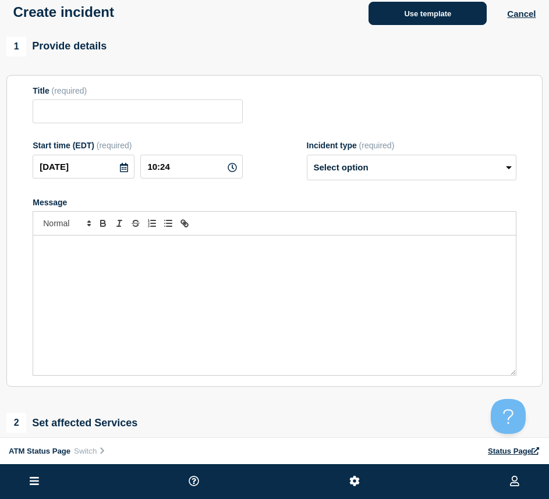
click at [473, 13] on button "Use template" at bounding box center [427, 13] width 118 height 23
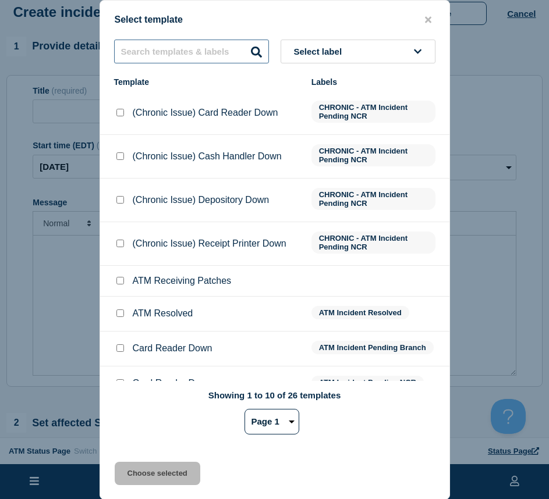
click at [174, 48] on input "text" at bounding box center [191, 52] width 155 height 24
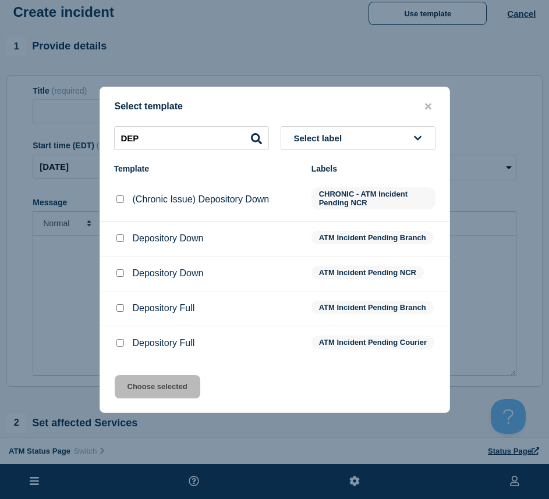
click at [119, 235] on input "Depository Down checkbox" at bounding box center [120, 239] width 8 height 8
click at [121, 271] on input "Depository Down checkbox" at bounding box center [120, 273] width 8 height 8
click at [141, 382] on button "Choose selected" at bounding box center [158, 386] width 86 height 23
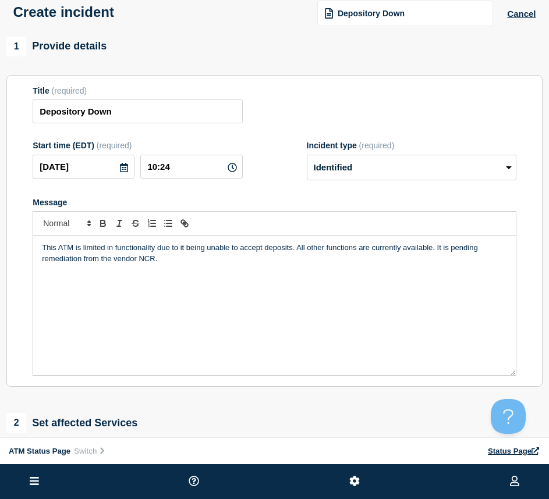
scroll to position [137, 0]
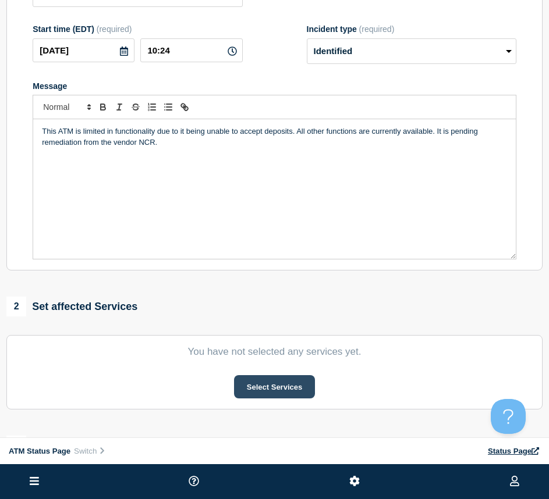
click at [276, 396] on button "Select Services" at bounding box center [274, 386] width 81 height 23
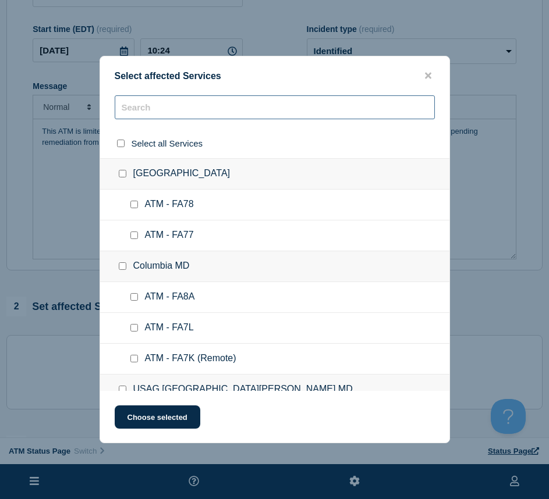
click at [243, 102] on input "text" at bounding box center [275, 107] width 320 height 24
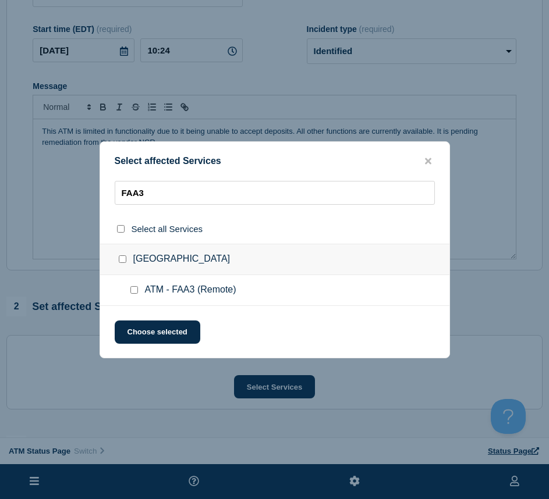
click at [130, 290] on input "ATM - FAA3 (Remote) checkbox" at bounding box center [134, 290] width 8 height 8
click at [133, 290] on input "ATM - FAA3 (Remote) checkbox" at bounding box center [134, 290] width 8 height 8
click at [135, 293] on input "ATM - FAA3 (Remote) checkbox" at bounding box center [134, 290] width 8 height 8
click at [136, 335] on button "Choose selected" at bounding box center [158, 332] width 86 height 23
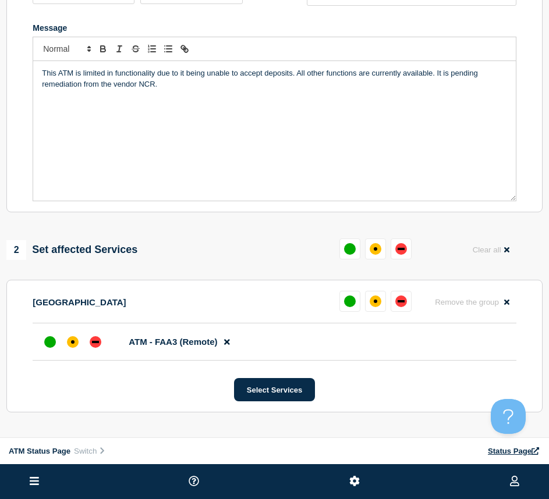
scroll to position [253, 0]
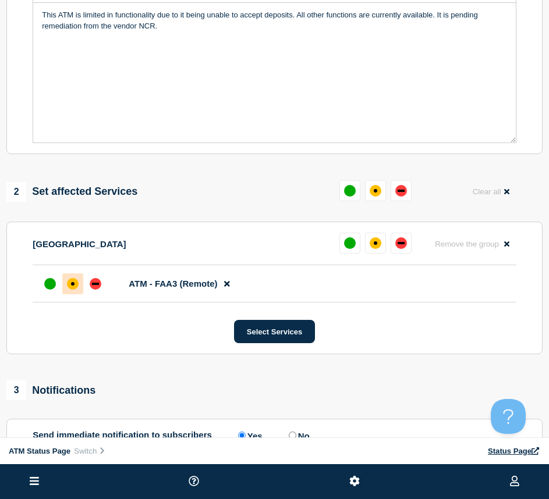
click at [69, 283] on div "affected" at bounding box center [73, 284] width 12 height 12
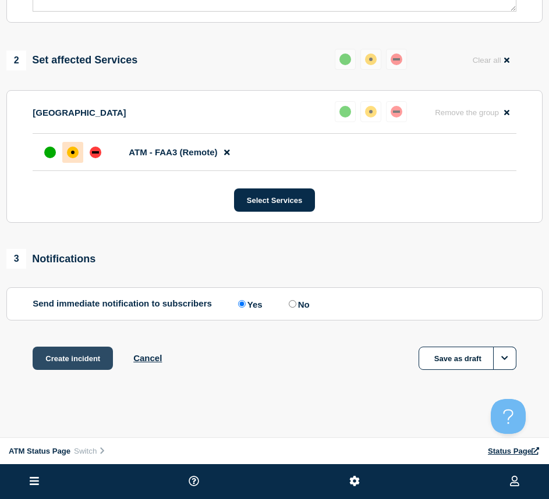
click at [72, 367] on button "Create incident" at bounding box center [73, 358] width 80 height 23
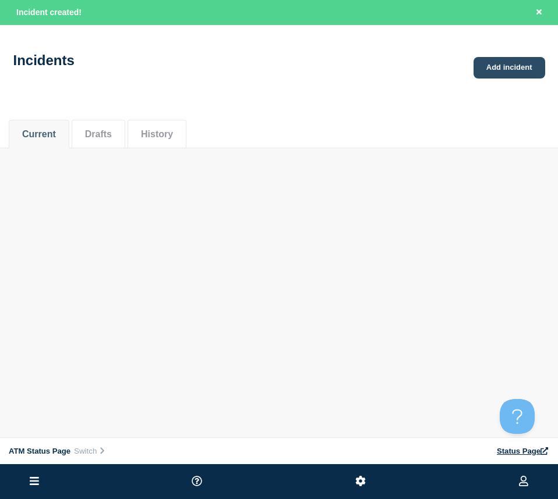
click at [495, 68] on link "Add incident" at bounding box center [509, 68] width 72 height 22
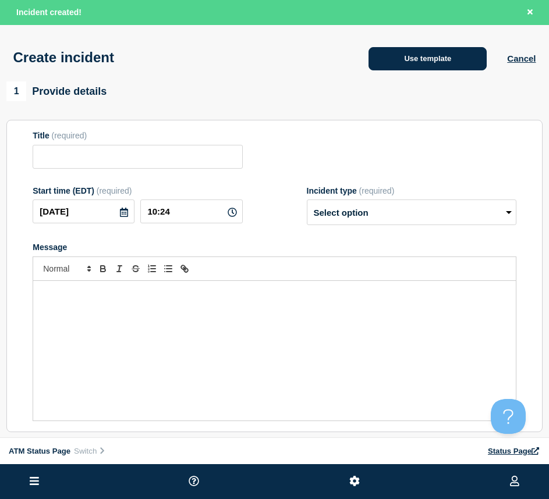
click at [438, 66] on button "Use template" at bounding box center [427, 58] width 118 height 23
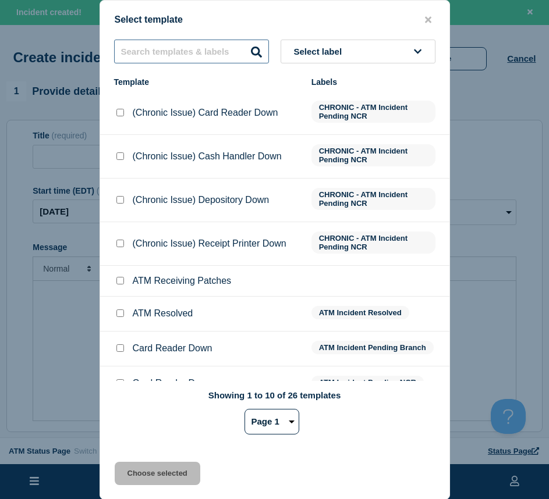
click at [180, 54] on input "text" at bounding box center [191, 52] width 155 height 24
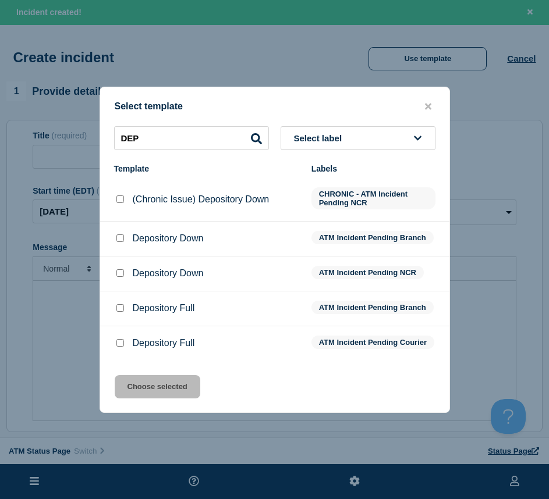
click at [119, 270] on input "Depository Down checkbox" at bounding box center [120, 273] width 8 height 8
click at [119, 236] on input "Depository Down checkbox" at bounding box center [120, 239] width 8 height 8
click at [157, 390] on button "Choose selected" at bounding box center [158, 386] width 86 height 23
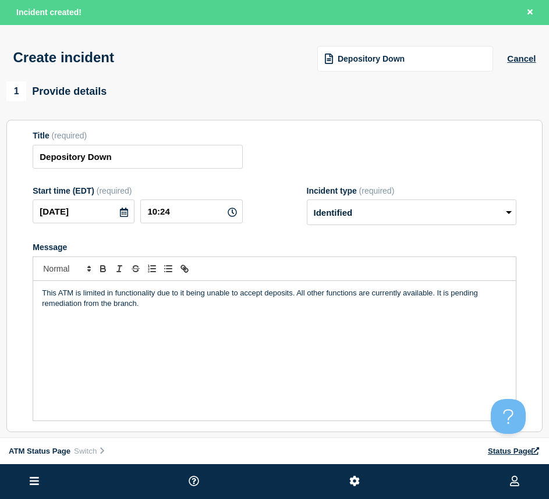
scroll to position [116, 0]
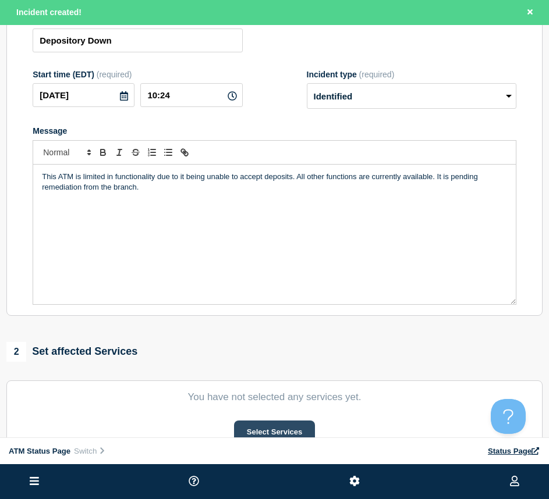
click at [265, 424] on button "Select Services" at bounding box center [274, 432] width 81 height 23
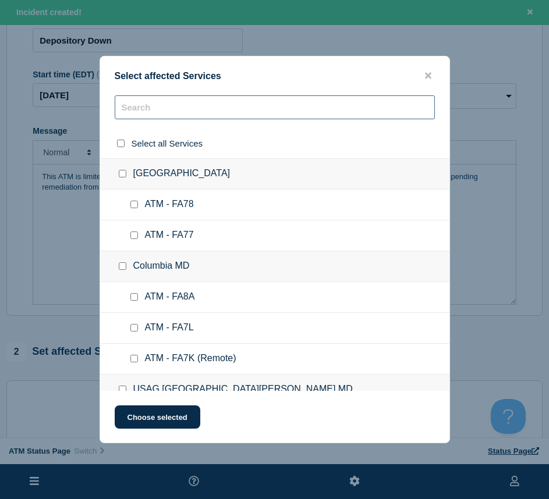
click at [149, 118] on input "text" at bounding box center [275, 107] width 320 height 24
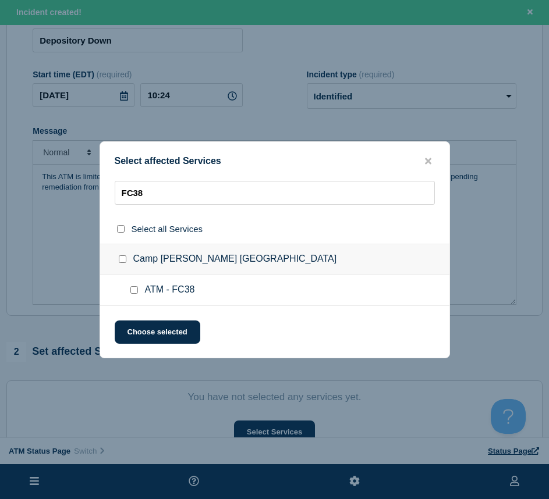
click at [134, 289] on input "ATM - FC38 checkbox" at bounding box center [134, 290] width 8 height 8
click at [143, 331] on button "Choose selected" at bounding box center [158, 332] width 86 height 23
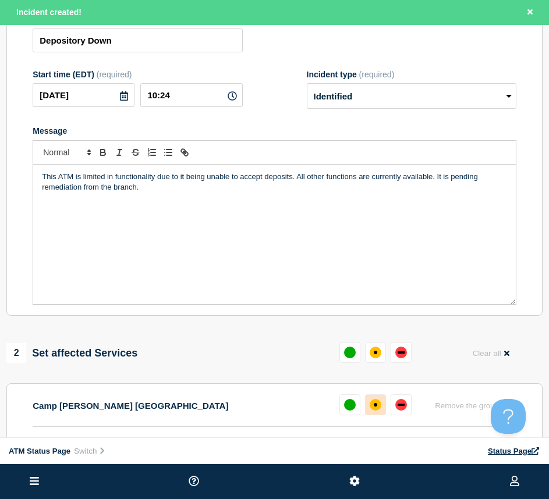
click at [366, 406] on button at bounding box center [375, 405] width 21 height 21
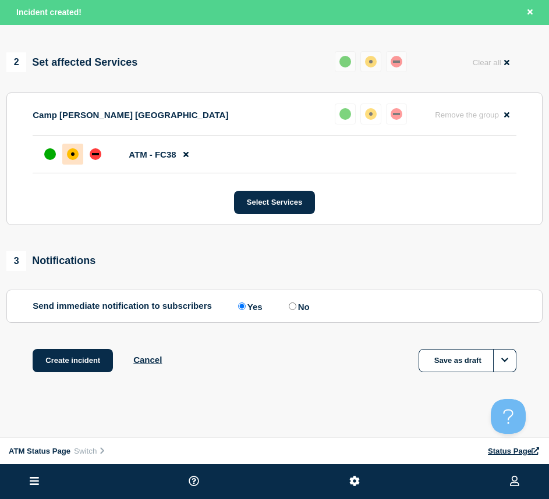
click at [67, 376] on div "Create incident Cancel Save as draft" at bounding box center [274, 375] width 536 height 52
click at [67, 368] on button "Create incident" at bounding box center [73, 360] width 80 height 23
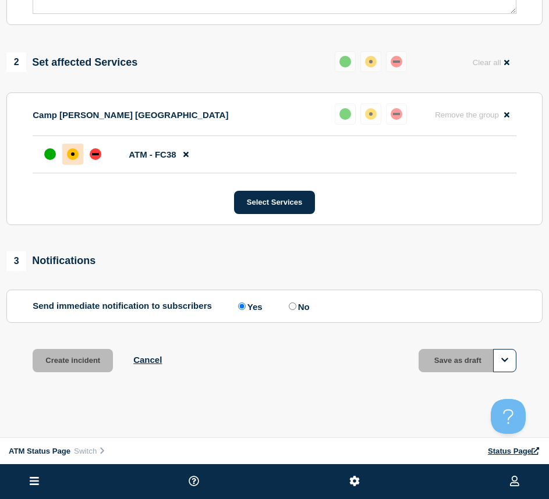
scroll to position [382, 0]
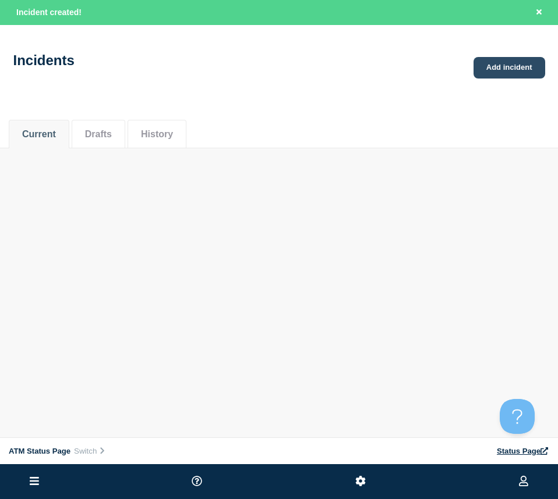
click at [499, 72] on link "Add incident" at bounding box center [509, 68] width 72 height 22
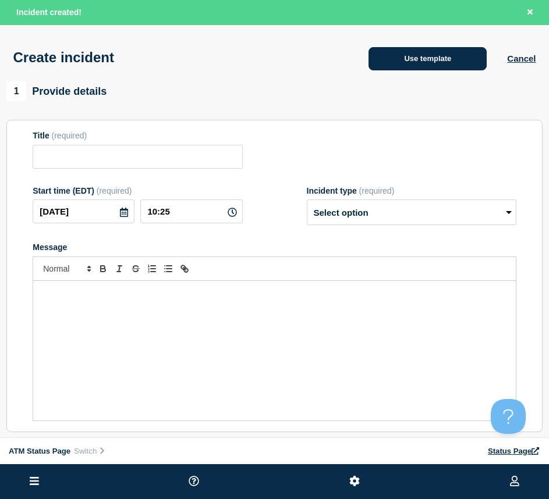
click at [392, 63] on button "Use template" at bounding box center [427, 58] width 118 height 23
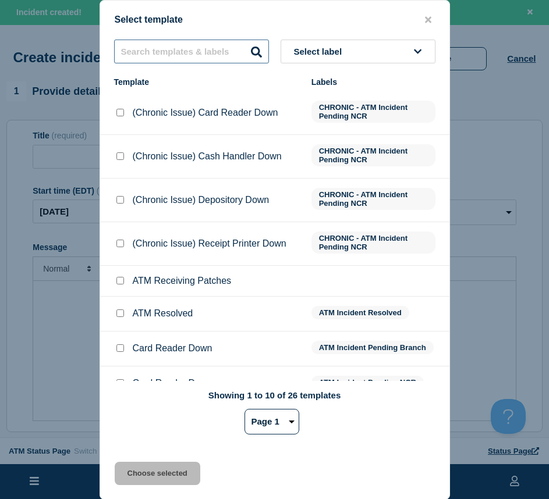
click at [156, 61] on input "text" at bounding box center [191, 52] width 155 height 24
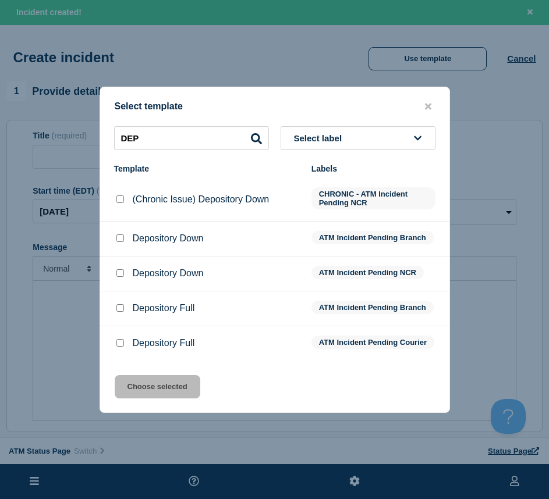
click at [123, 269] on input "Depository Down checkbox" at bounding box center [120, 273] width 8 height 8
click at [119, 235] on input "Depository Down checkbox" at bounding box center [120, 239] width 8 height 8
click at [140, 386] on button "Choose selected" at bounding box center [158, 386] width 86 height 23
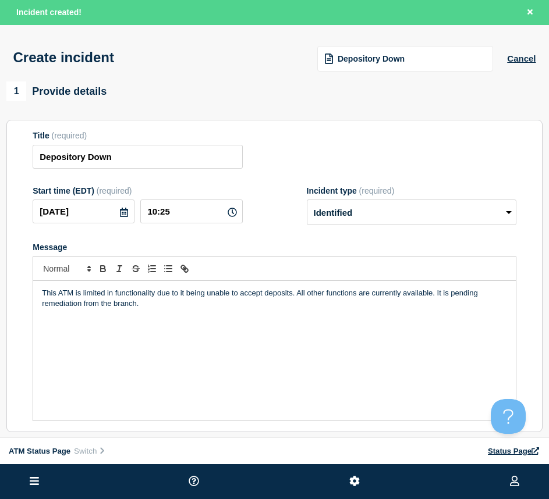
scroll to position [116, 0]
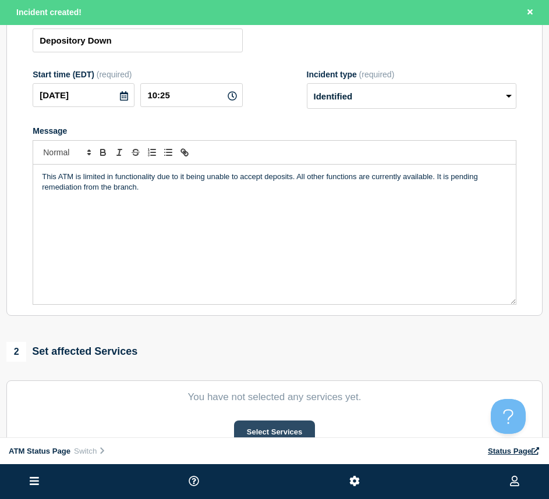
click at [262, 431] on button "Select Services" at bounding box center [274, 432] width 81 height 23
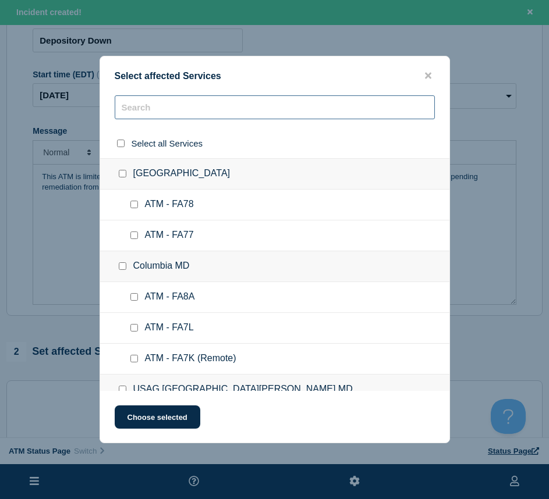
click at [175, 111] on input "text" at bounding box center [275, 107] width 320 height 24
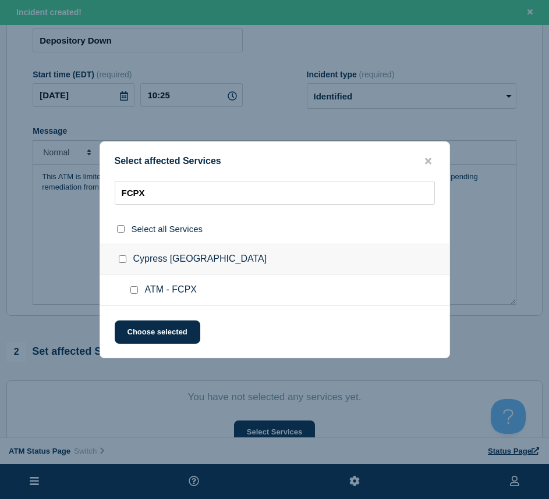
click at [133, 290] on input "ATM - FCPX checkbox" at bounding box center [134, 290] width 8 height 8
drag, startPoint x: 141, startPoint y: 317, endPoint x: 140, endPoint y: 323, distance: 6.5
click at [140, 318] on div "Select affected Services FCPX Select all Services Cypress [GEOGRAPHIC_DATA] ATM…" at bounding box center [275, 249] width 350 height 217
click at [140, 323] on button "Choose selected" at bounding box center [158, 332] width 86 height 23
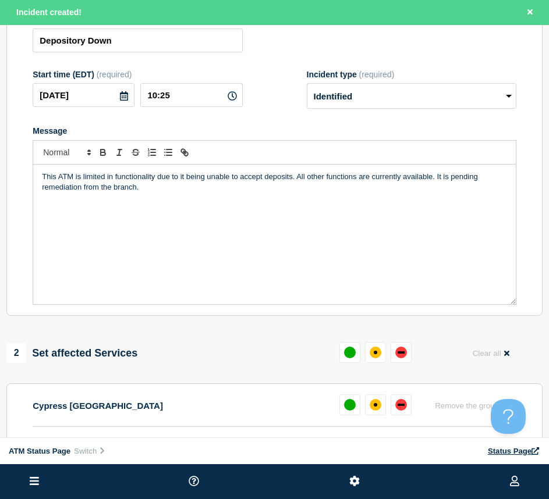
scroll to position [233, 0]
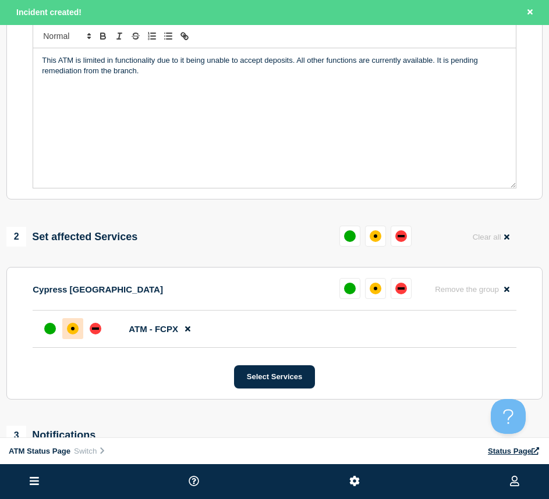
click at [74, 329] on div "affected" at bounding box center [73, 329] width 12 height 12
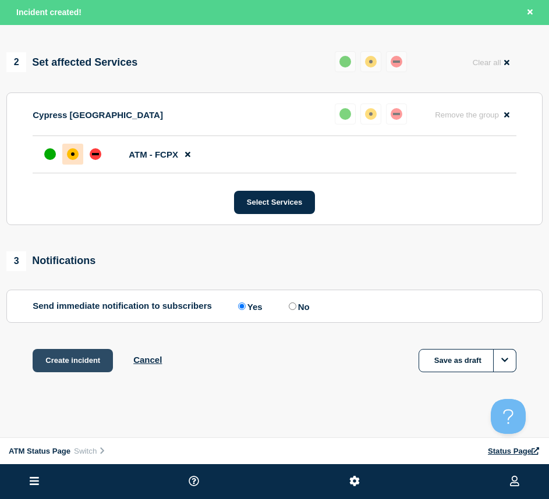
click at [73, 352] on button "Create incident" at bounding box center [73, 360] width 80 height 23
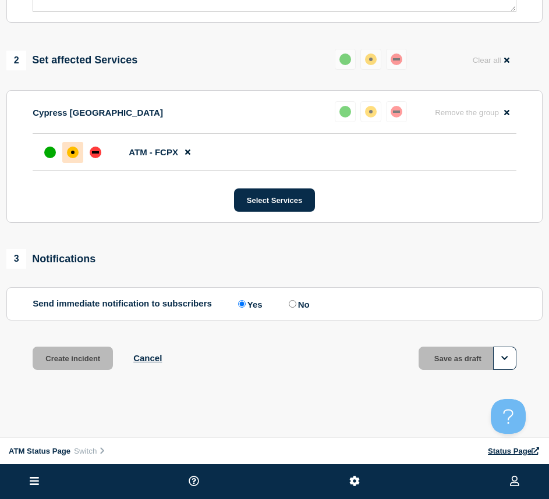
scroll to position [382, 0]
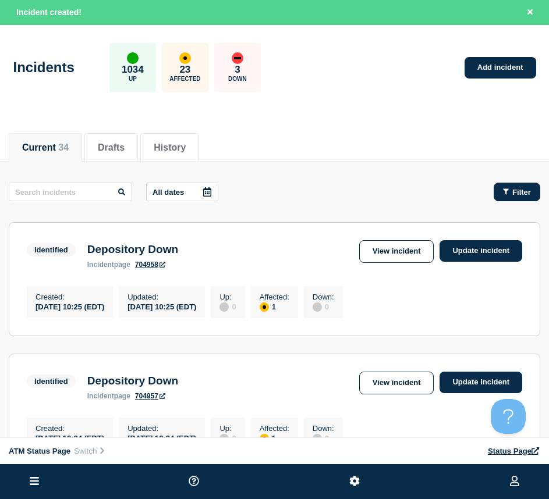
click at [535, 193] on button "Filter" at bounding box center [517, 192] width 47 height 19
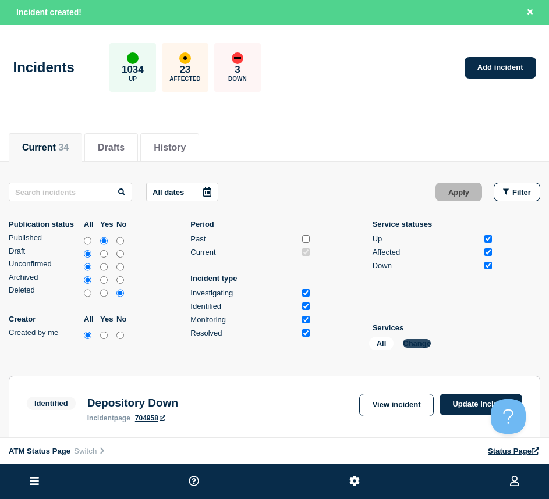
click at [421, 339] on button "Change" at bounding box center [417, 343] width 28 height 9
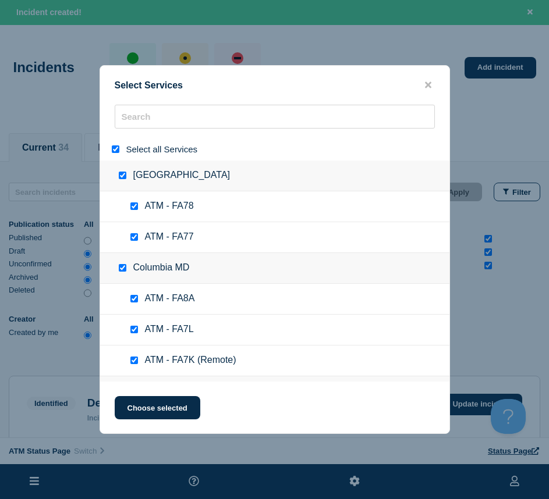
click at [116, 150] on input "select all" at bounding box center [116, 149] width 8 height 8
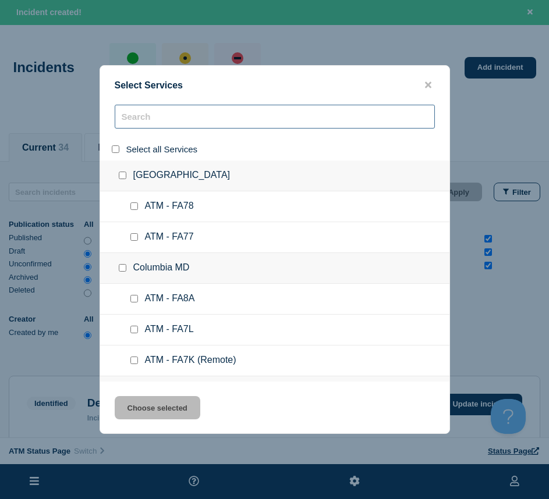
click at [161, 126] on input "search" at bounding box center [275, 117] width 320 height 24
click at [160, 126] on input "search" at bounding box center [275, 117] width 320 height 24
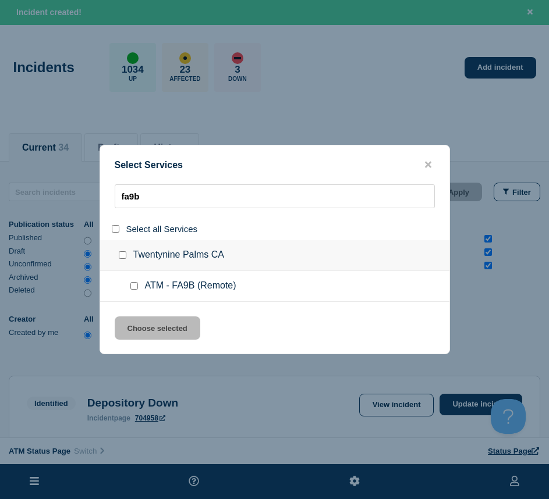
click at [132, 290] on input "service: ATM - FA9B (Remote)" at bounding box center [134, 286] width 8 height 8
click at [150, 337] on button "Choose selected" at bounding box center [158, 328] width 86 height 23
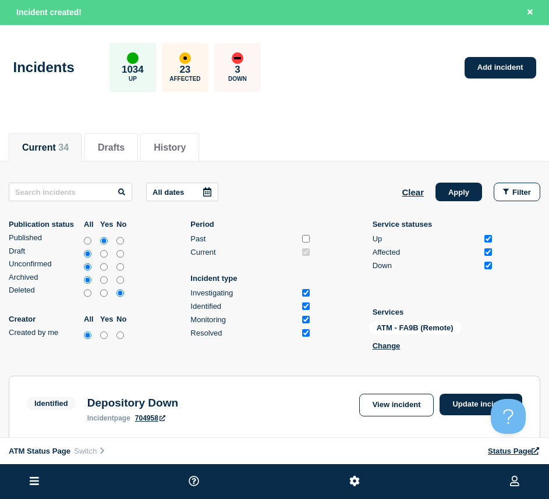
click at [450, 201] on div "All dates Clear Apply Filter Publication status All Yes No Published Draft Unco…" at bounding box center [274, 269] width 531 height 172
click at [451, 193] on button "Apply" at bounding box center [458, 192] width 47 height 19
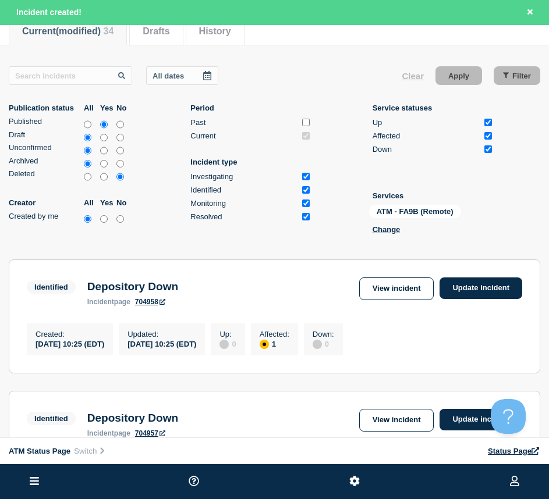
scroll to position [175, 0]
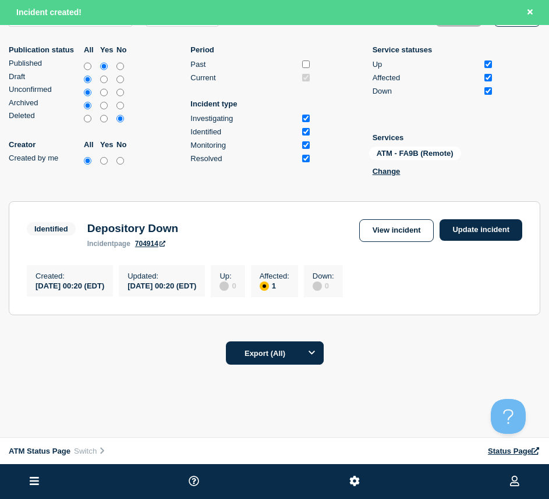
click at [385, 176] on div "ATM - FA9B (Remote) Change" at bounding box center [427, 164] width 116 height 34
click at [385, 175] on button "Change" at bounding box center [386, 171] width 28 height 9
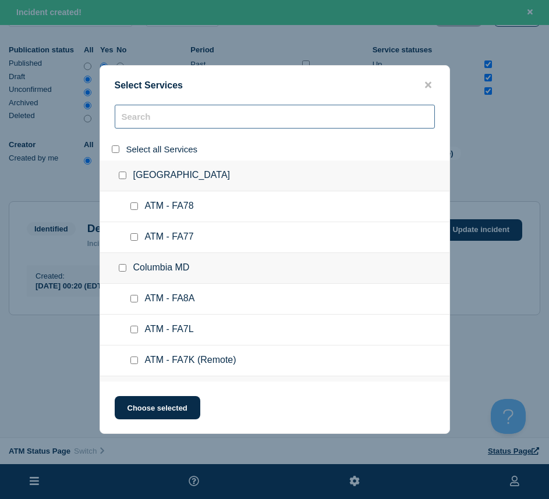
click at [141, 116] on input "search" at bounding box center [275, 117] width 320 height 24
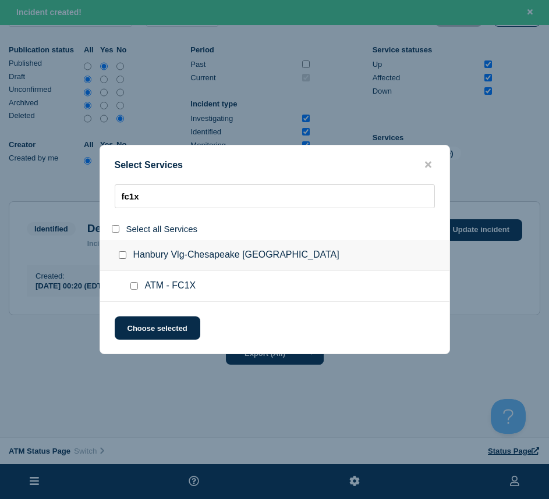
click at [134, 288] on input "service: ATM - FC1X" at bounding box center [134, 286] width 8 height 8
click at [139, 324] on button "Choose selected" at bounding box center [158, 328] width 86 height 23
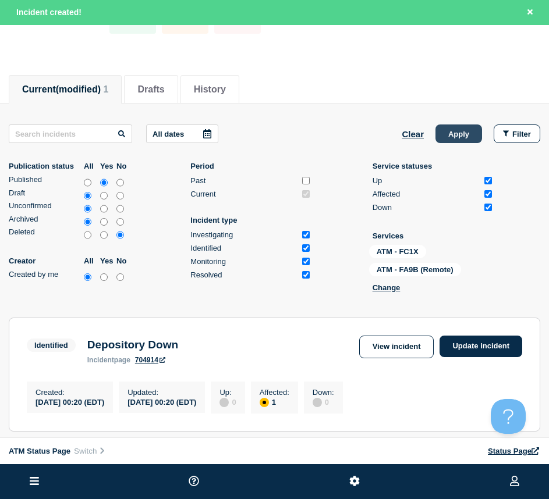
click at [457, 134] on button "Apply" at bounding box center [458, 134] width 47 height 19
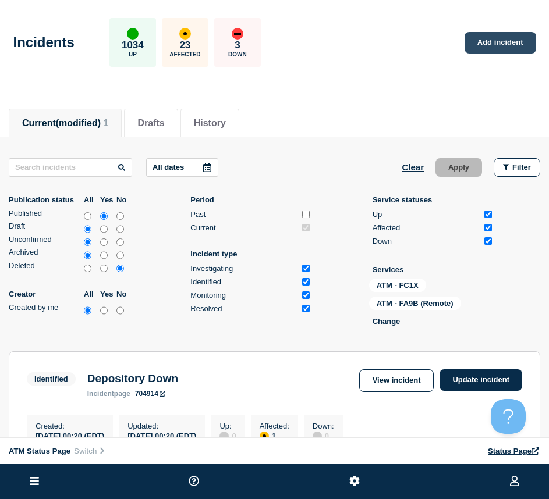
click at [477, 52] on link "Add incident" at bounding box center [500, 43] width 72 height 22
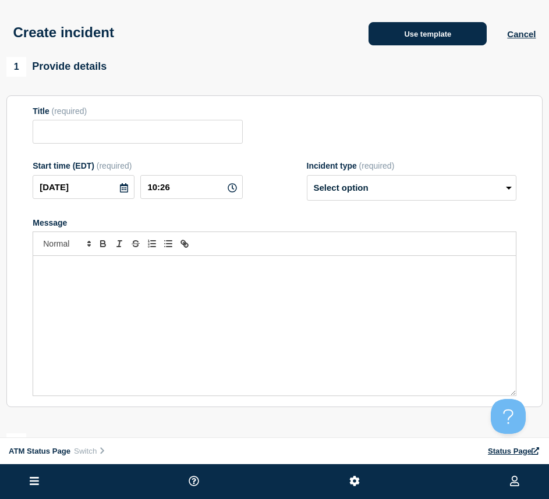
click at [414, 31] on button "Use template" at bounding box center [427, 33] width 118 height 23
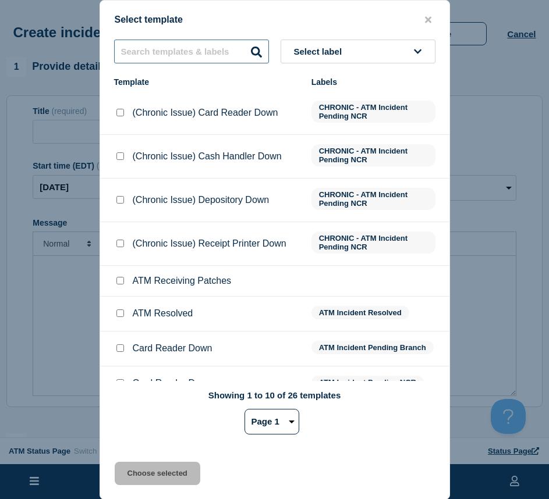
click at [137, 51] on input "text" at bounding box center [191, 52] width 155 height 24
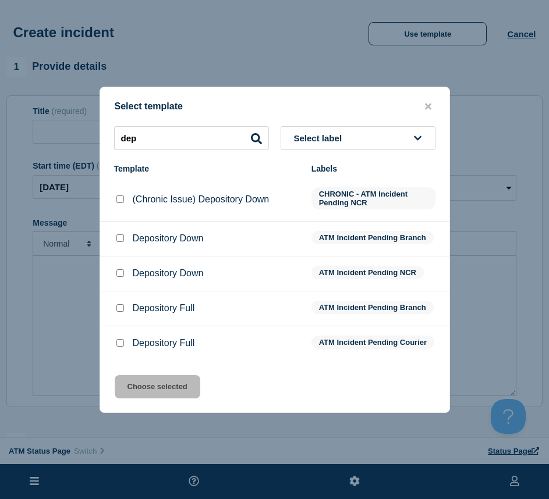
click at [119, 257] on li "Depository Down ATM Incident Pending Branch" at bounding box center [274, 274] width 349 height 35
click at [119, 236] on input "Depository Down checkbox" at bounding box center [120, 239] width 8 height 8
click at [156, 399] on button "Choose selected" at bounding box center [158, 386] width 86 height 23
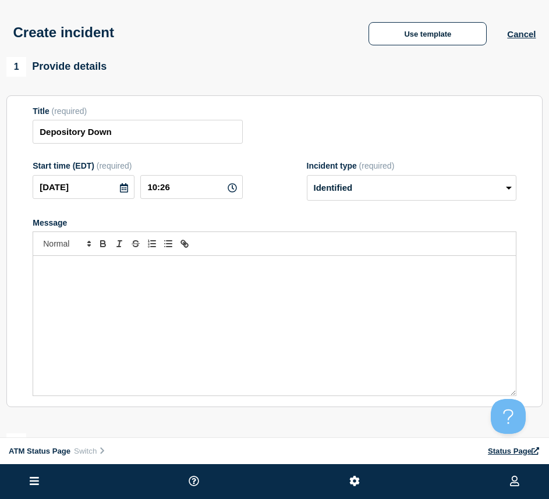
click at [157, 396] on div "Message" at bounding box center [274, 326] width 482 height 140
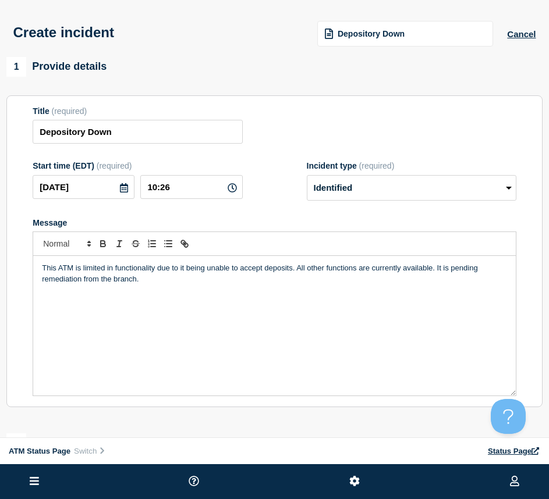
scroll to position [116, 0]
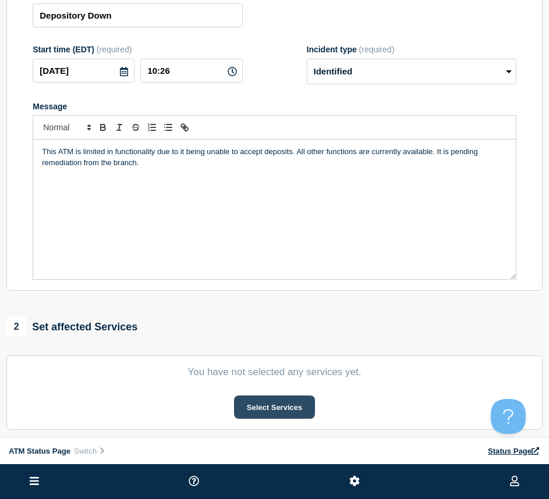
click at [246, 400] on button "Select Services" at bounding box center [274, 407] width 81 height 23
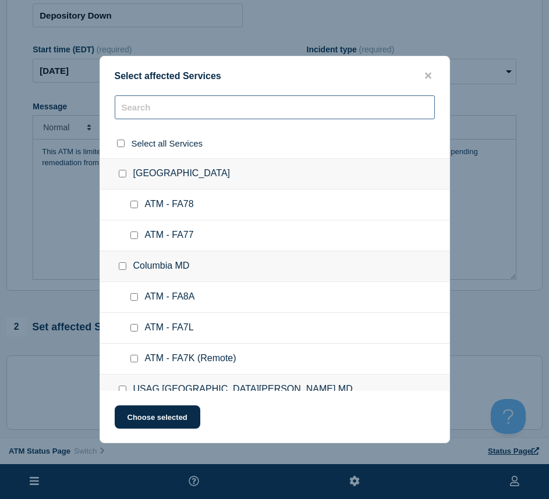
click at [134, 110] on input "text" at bounding box center [275, 107] width 320 height 24
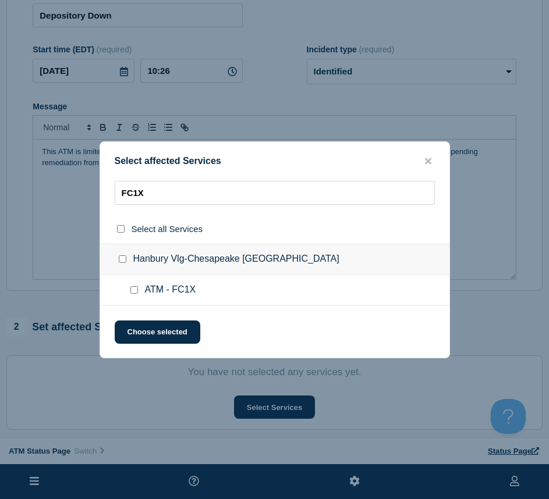
click at [134, 293] on input "ATM - FC1X checkbox" at bounding box center [134, 290] width 8 height 8
drag, startPoint x: 133, startPoint y: 323, endPoint x: 132, endPoint y: 332, distance: 8.8
click at [132, 328] on button "Choose selected" at bounding box center [158, 332] width 86 height 23
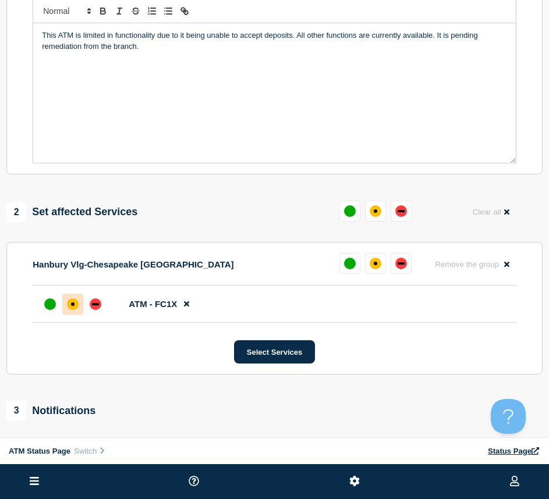
click at [73, 315] on div at bounding box center [72, 304] width 21 height 21
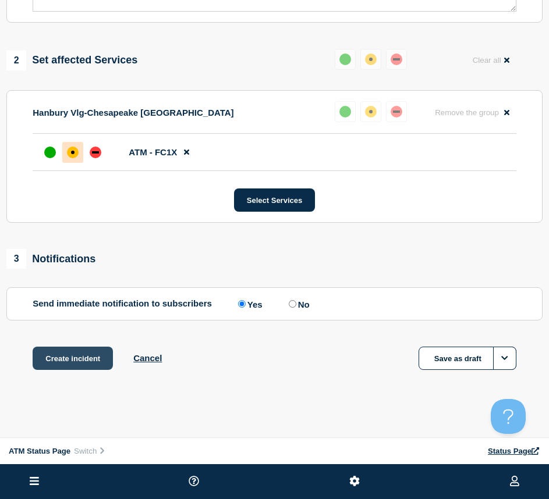
click at [63, 363] on button "Create incident" at bounding box center [73, 358] width 80 height 23
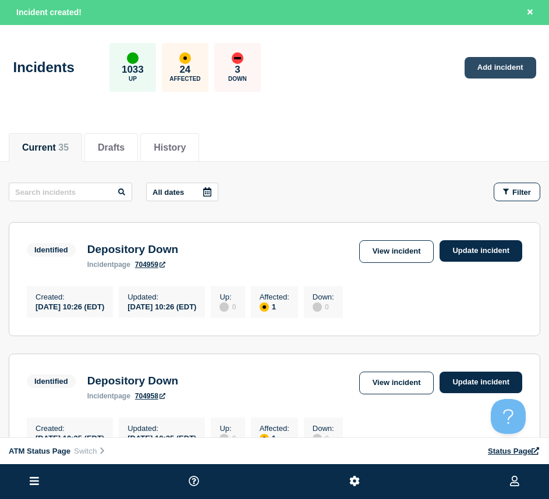
click at [514, 69] on link "Add incident" at bounding box center [500, 68] width 72 height 22
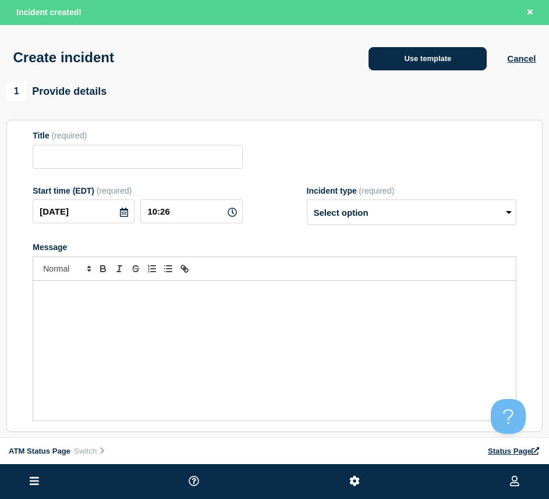
click at [395, 61] on button "Use template" at bounding box center [427, 58] width 118 height 23
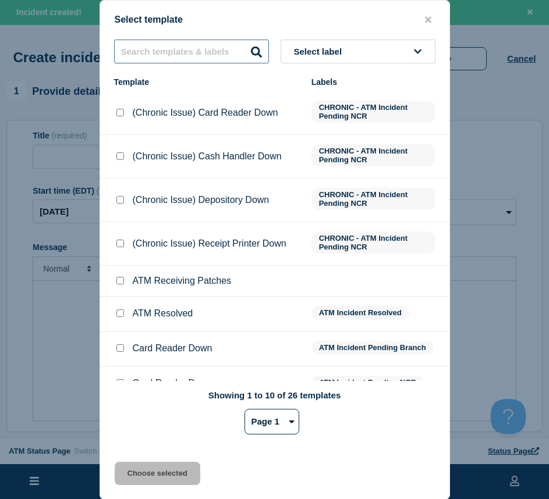
click at [168, 48] on input "text" at bounding box center [191, 52] width 155 height 24
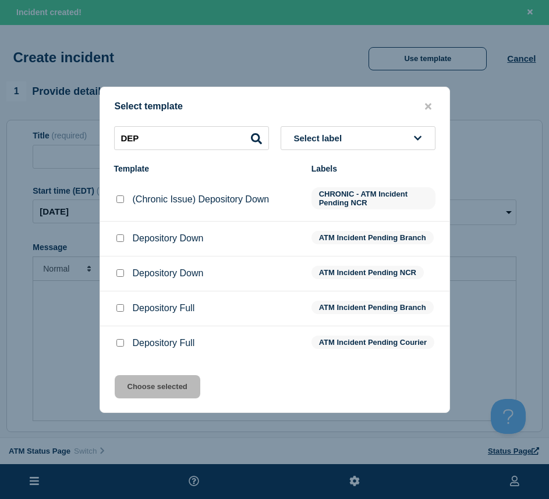
click at [119, 238] on input "Depository Down checkbox" at bounding box center [120, 239] width 8 height 8
click at [184, 389] on button "Choose selected" at bounding box center [158, 386] width 86 height 23
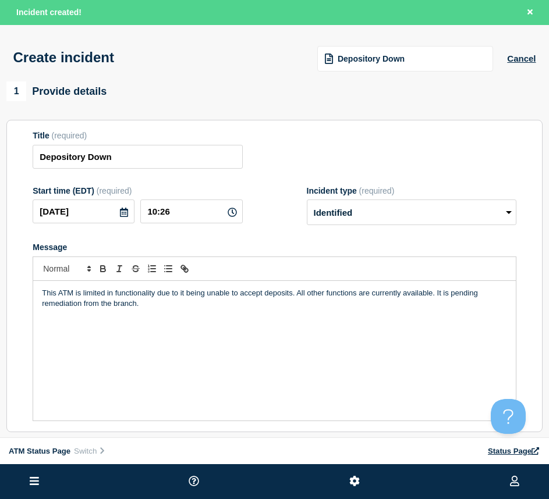
scroll to position [175, 0]
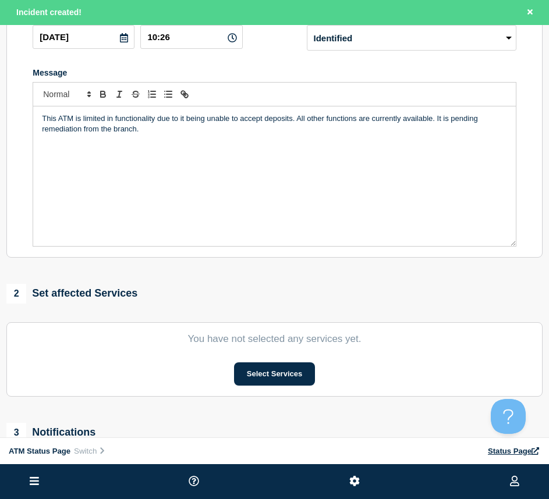
click at [264, 361] on section "You have not selected any services yet. Select Services" at bounding box center [274, 359] width 536 height 74
click at [262, 375] on button "Select Services" at bounding box center [274, 374] width 81 height 23
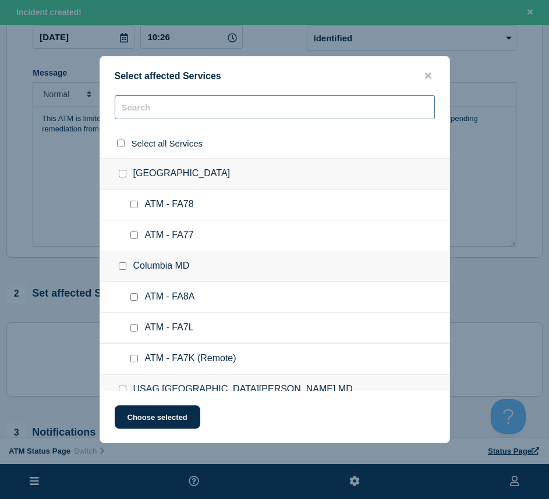
click at [141, 112] on input "text" at bounding box center [275, 107] width 320 height 24
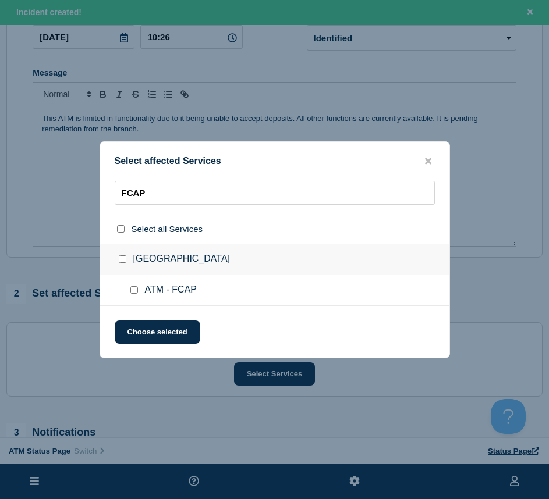
click at [135, 289] on input "ATM - FCAP checkbox" at bounding box center [134, 290] width 8 height 8
click at [143, 323] on button "Choose selected" at bounding box center [158, 332] width 86 height 23
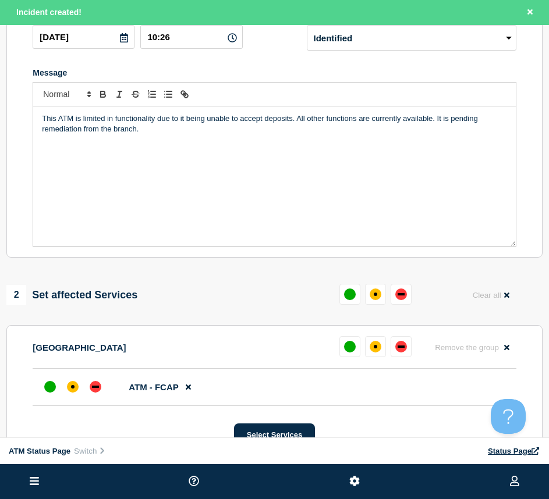
scroll to position [233, 0]
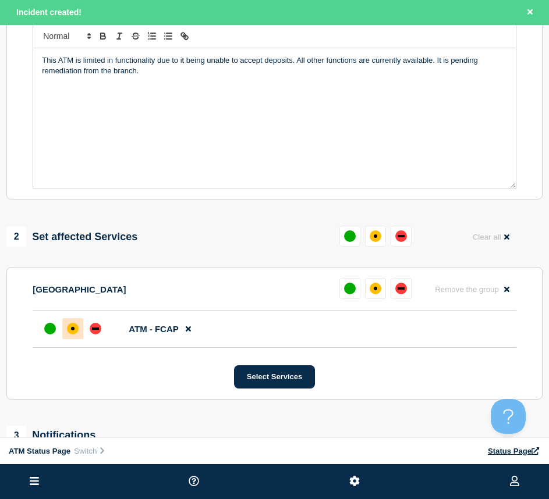
click at [78, 333] on div "affected" at bounding box center [73, 329] width 12 height 12
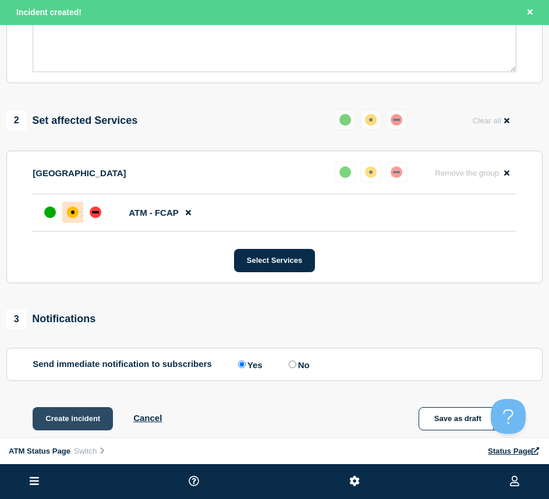
click at [83, 416] on button "Create incident" at bounding box center [73, 418] width 80 height 23
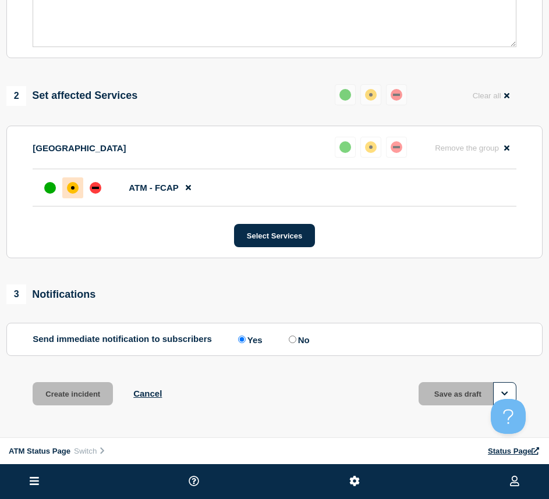
scroll to position [324, 0]
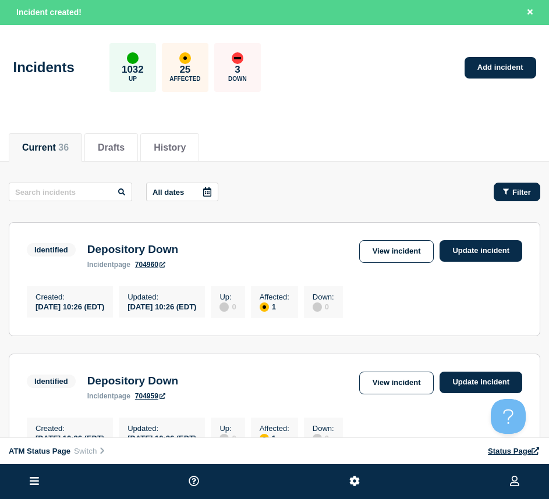
click at [524, 188] on span "Filter" at bounding box center [521, 192] width 19 height 9
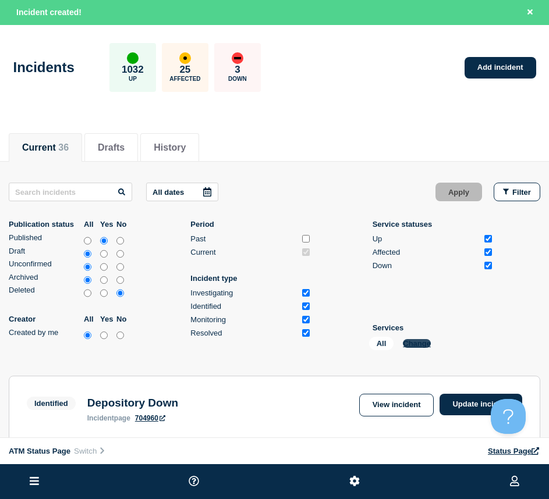
click at [420, 340] on button "Change" at bounding box center [417, 343] width 28 height 9
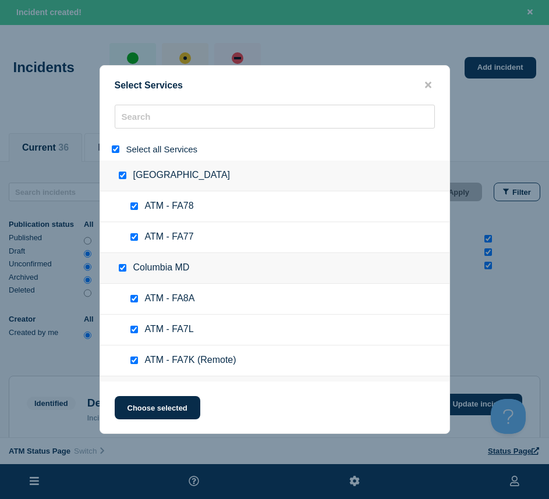
click at [114, 147] on input "select all" at bounding box center [116, 149] width 8 height 8
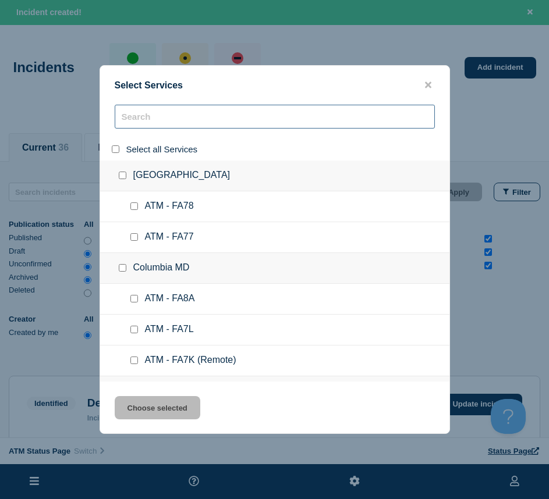
click at [135, 122] on input "search" at bounding box center [275, 117] width 320 height 24
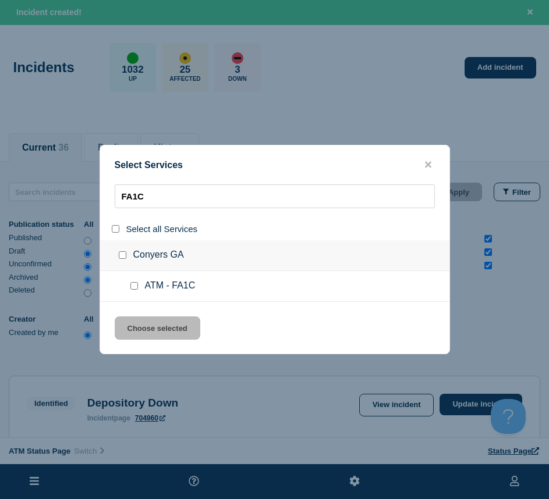
click at [133, 288] on input "service: ATM - FA1C" at bounding box center [134, 286] width 8 height 8
click at [134, 332] on button "Choose selected" at bounding box center [158, 328] width 86 height 23
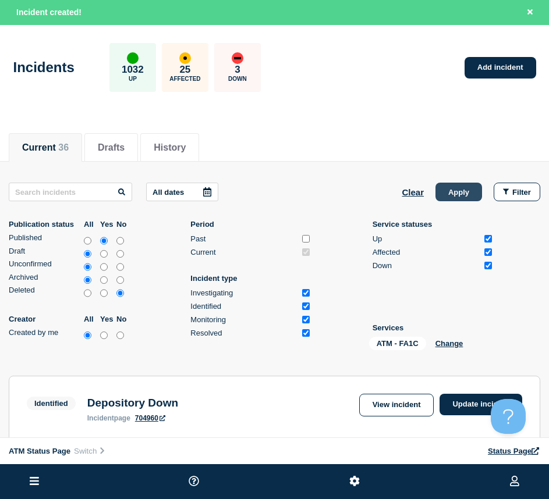
click at [456, 198] on button "Apply" at bounding box center [458, 192] width 47 height 19
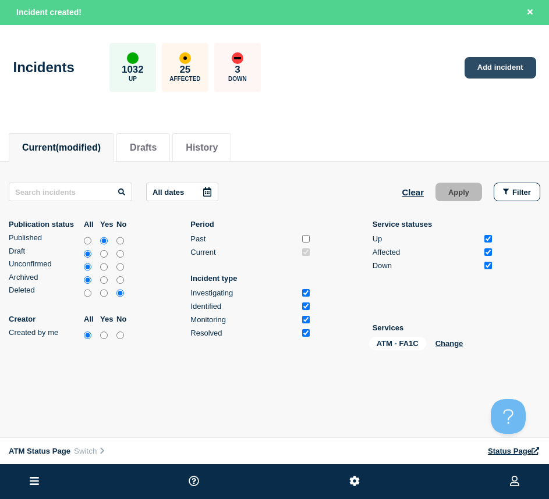
click at [488, 73] on link "Add incident" at bounding box center [500, 68] width 72 height 22
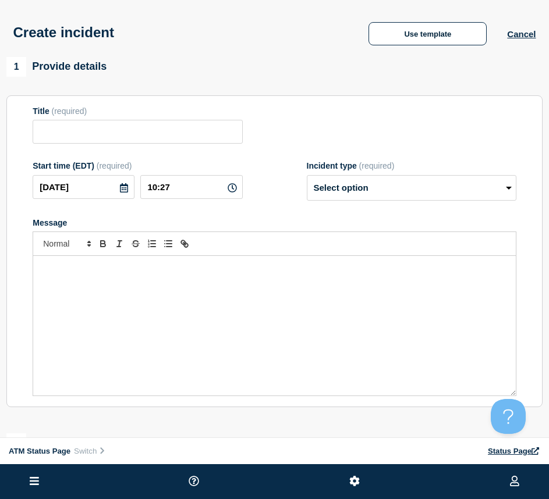
scroll to position [116, 0]
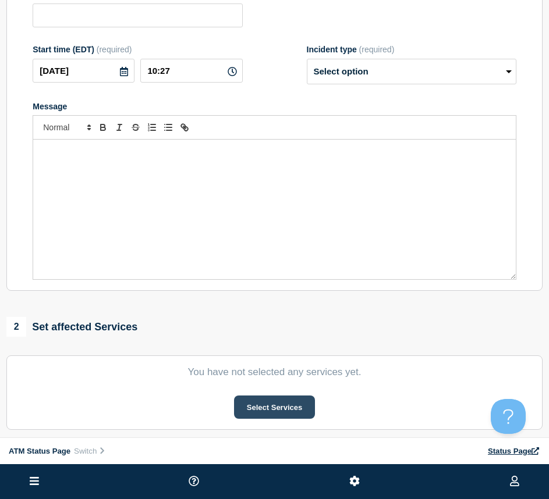
click at [262, 410] on button "Select Services" at bounding box center [274, 407] width 81 height 23
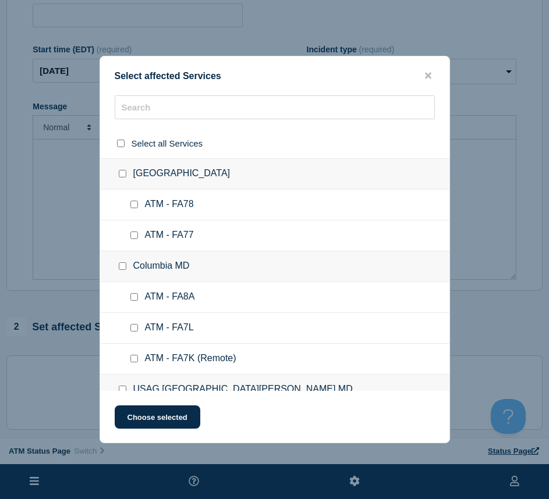
drag, startPoint x: 132, startPoint y: 127, endPoint x: 129, endPoint y: 118, distance: 9.6
click at [131, 129] on div at bounding box center [274, 144] width 349 height 30
click at [129, 116] on input "text" at bounding box center [275, 107] width 320 height 24
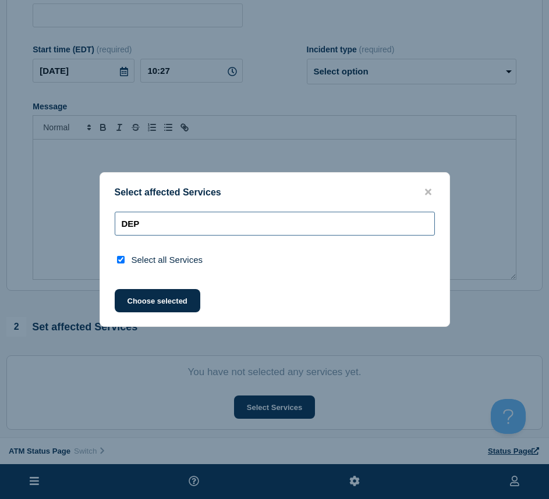
click at [145, 227] on input "DEP" at bounding box center [275, 224] width 320 height 24
click at [145, 226] on input "DEP" at bounding box center [275, 224] width 320 height 24
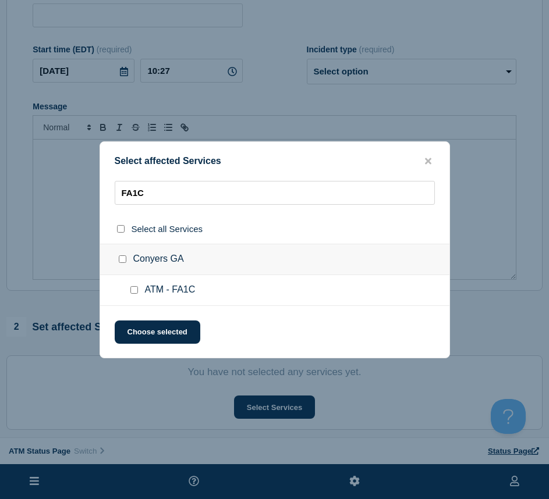
click at [133, 290] on input "ATM - FA1C checkbox" at bounding box center [134, 290] width 8 height 8
click at [147, 325] on button "Choose selected" at bounding box center [158, 332] width 86 height 23
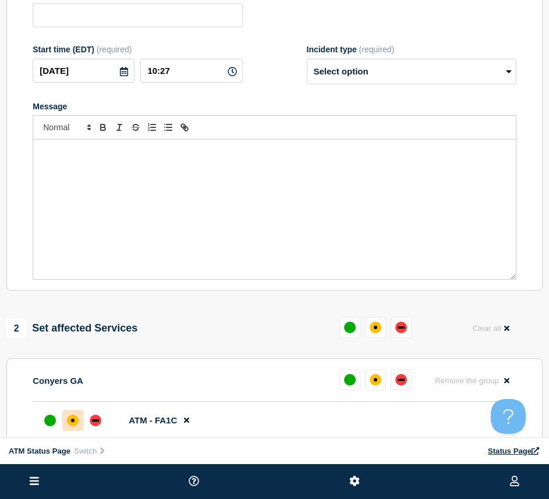
click at [73, 417] on div at bounding box center [72, 420] width 21 height 21
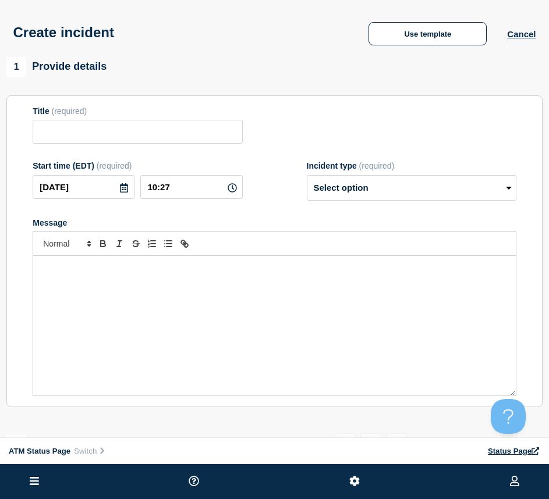
click at [381, 51] on div "Create incident Use template Cancel" at bounding box center [274, 28] width 549 height 57
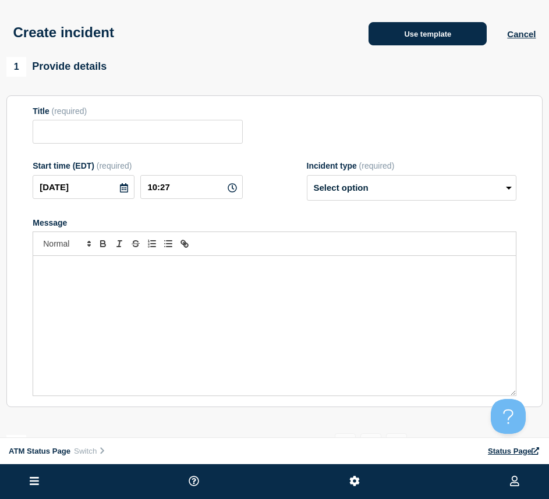
click at [383, 39] on button "Use template" at bounding box center [427, 33] width 118 height 23
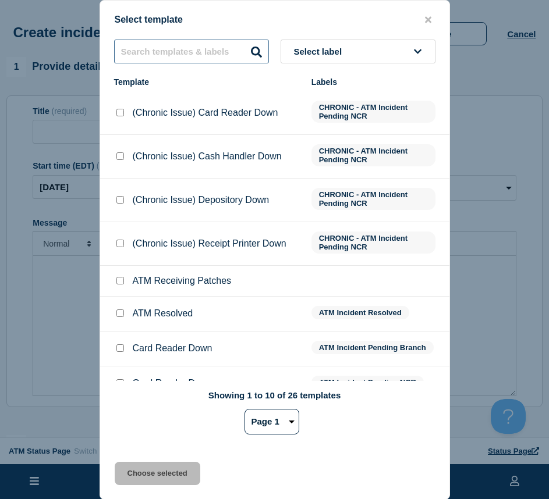
click at [160, 47] on input "text" at bounding box center [191, 52] width 155 height 24
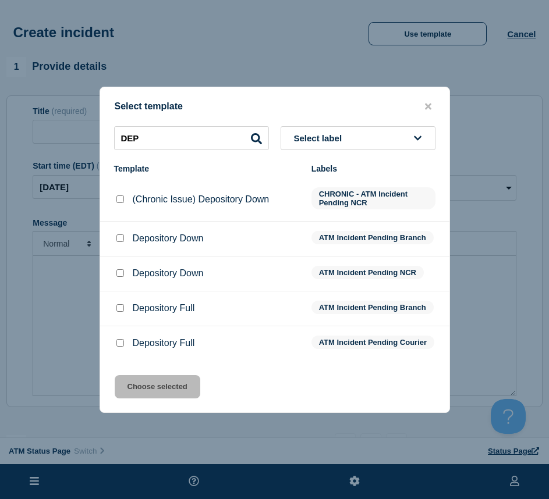
click at [124, 268] on div at bounding box center [120, 274] width 12 height 12
click at [119, 236] on input "Depository Down checkbox" at bounding box center [120, 239] width 8 height 8
click at [140, 379] on div "Select template DEP Select label Template Labels (Chronic Issue) Depository Dow…" at bounding box center [275, 250] width 350 height 327
click at [143, 387] on button "Choose selected" at bounding box center [158, 386] width 86 height 23
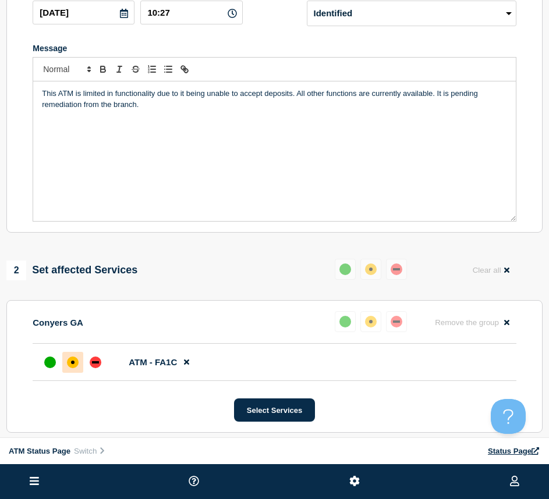
scroll to position [349, 0]
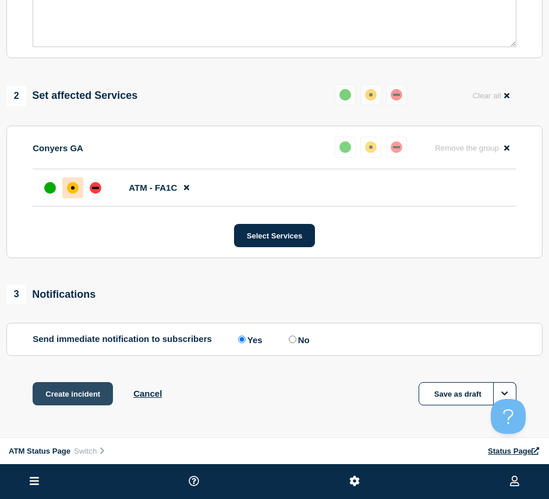
click at [80, 388] on button "Create incident" at bounding box center [73, 393] width 80 height 23
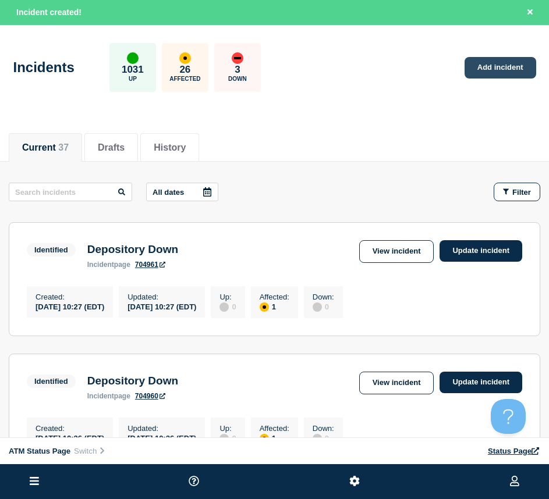
click at [469, 63] on link "Add incident" at bounding box center [500, 68] width 72 height 22
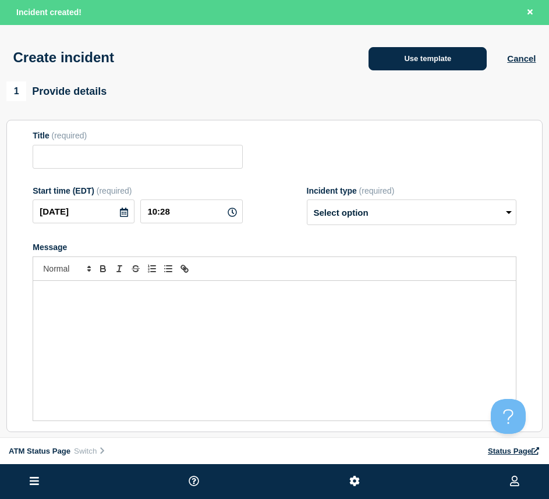
click at [405, 66] on button "Use template" at bounding box center [427, 58] width 118 height 23
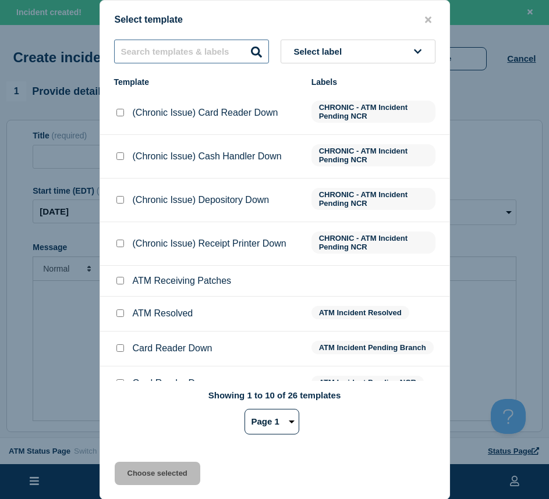
click at [193, 45] on input "text" at bounding box center [191, 52] width 155 height 24
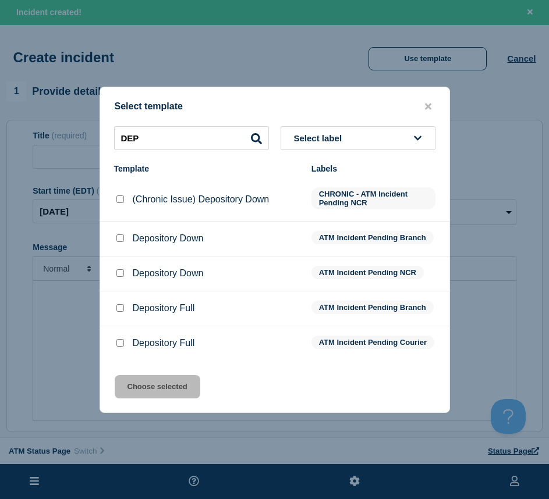
drag, startPoint x: 117, startPoint y: 271, endPoint x: 134, endPoint y: 303, distance: 36.7
click at [117, 270] on input "Depository Down checkbox" at bounding box center [120, 273] width 8 height 8
click at [152, 394] on button "Choose selected" at bounding box center [158, 386] width 86 height 23
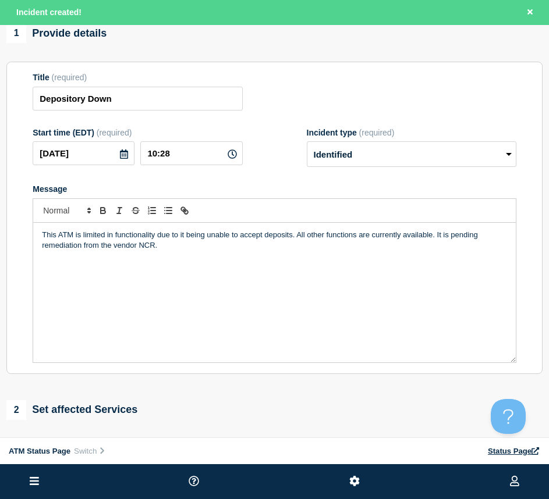
scroll to position [175, 0]
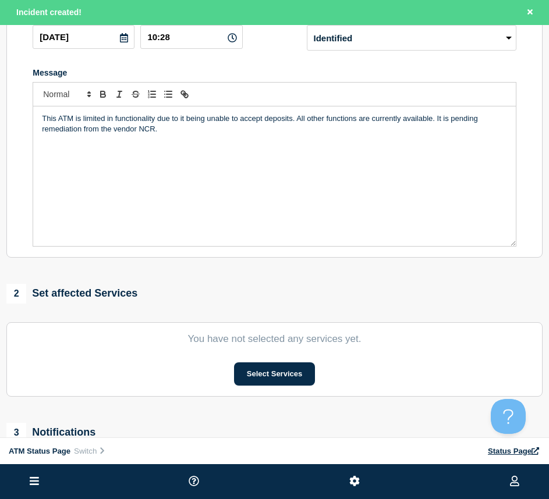
click at [276, 360] on section "You have not selected any services yet. Select Services" at bounding box center [274, 359] width 536 height 74
click at [274, 371] on button "Select Services" at bounding box center [274, 374] width 81 height 23
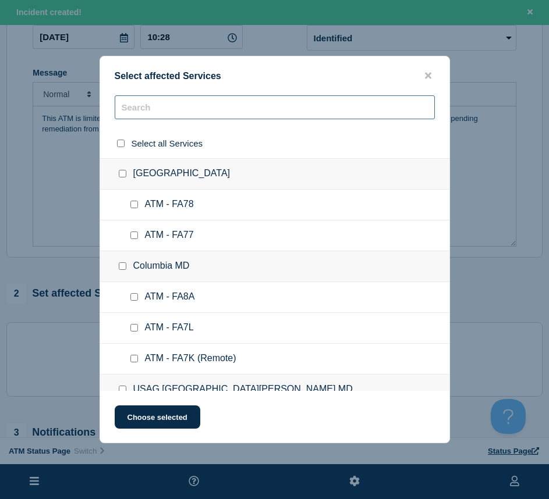
click at [162, 113] on input "text" at bounding box center [275, 107] width 320 height 24
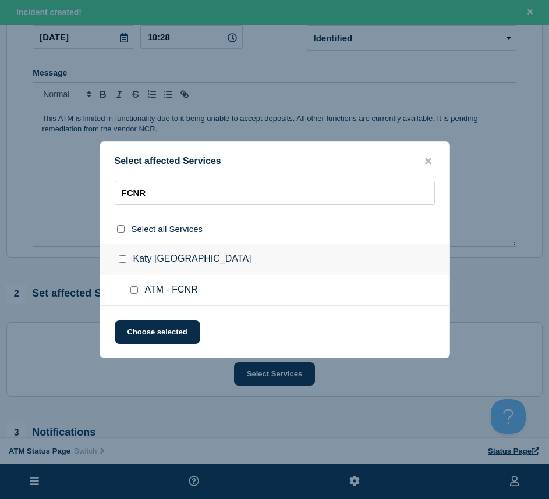
click at [134, 294] on input "ATM - FCNR checkbox" at bounding box center [134, 290] width 8 height 8
click at [133, 289] on input "ATM - FCNR checkbox" at bounding box center [134, 290] width 8 height 8
click at [132, 293] on input "ATM - FCNR checkbox" at bounding box center [134, 290] width 8 height 8
click at [134, 328] on button "Choose selected" at bounding box center [158, 332] width 86 height 23
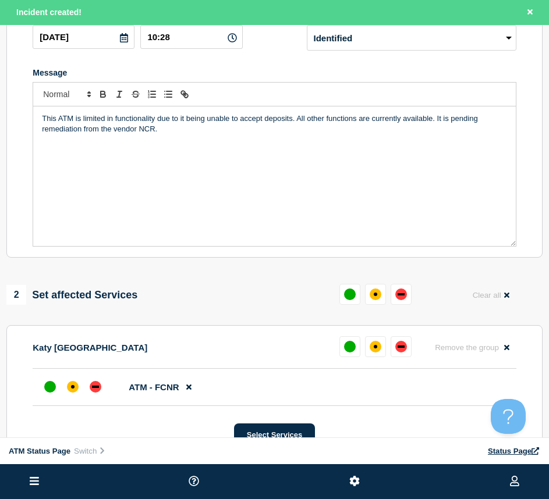
scroll to position [291, 0]
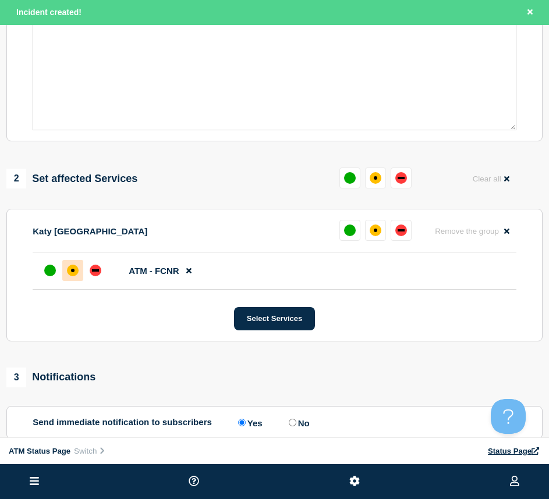
click at [72, 272] on div "affected" at bounding box center [72, 270] width 3 height 3
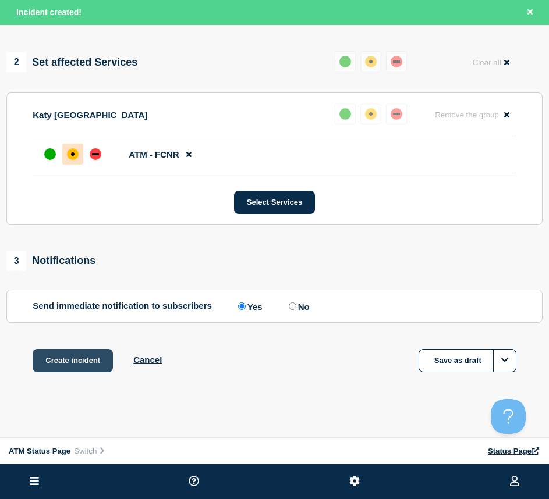
click at [58, 371] on button "Create incident" at bounding box center [73, 360] width 80 height 23
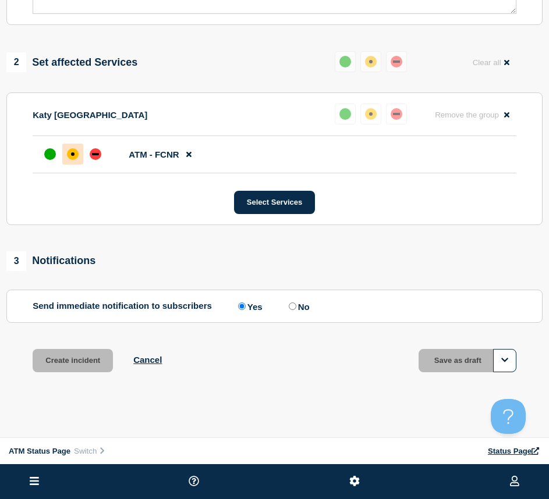
scroll to position [382, 0]
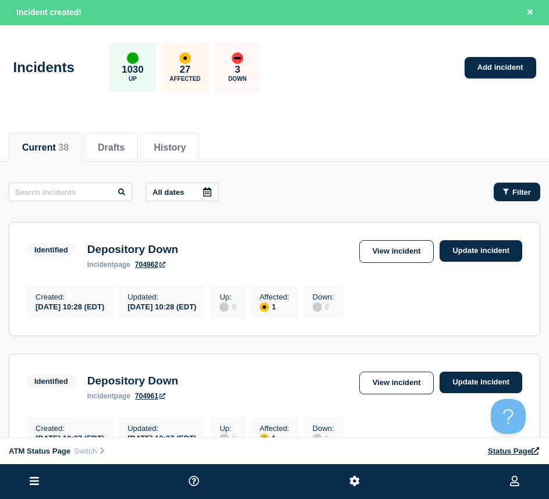
click at [519, 193] on span "Filter" at bounding box center [521, 192] width 19 height 9
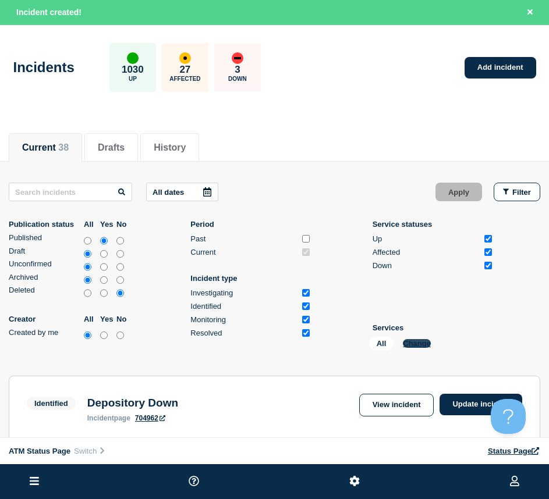
click at [417, 343] on button "Change" at bounding box center [417, 343] width 28 height 9
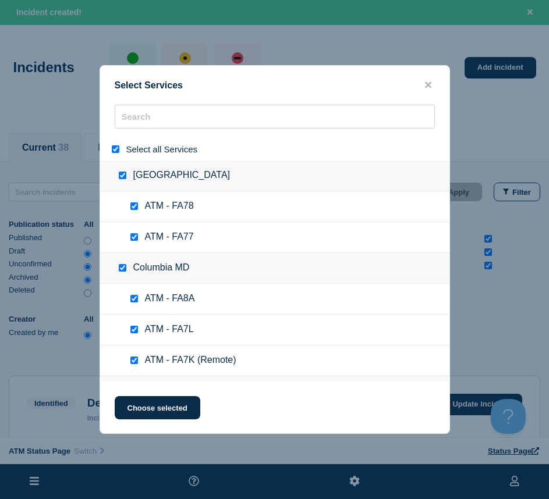
click at [116, 149] on input "select all" at bounding box center [116, 149] width 8 height 8
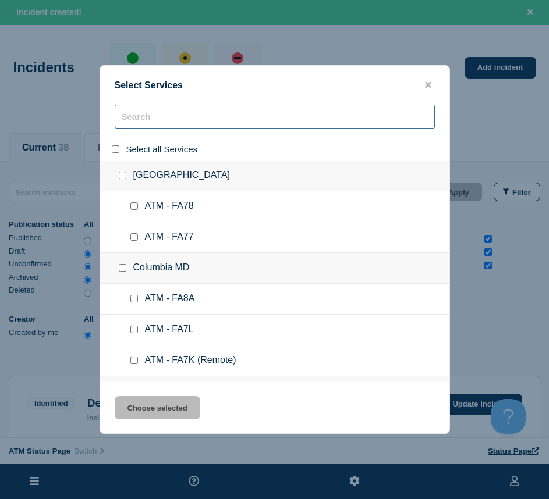
click at [132, 126] on input "search" at bounding box center [275, 117] width 320 height 24
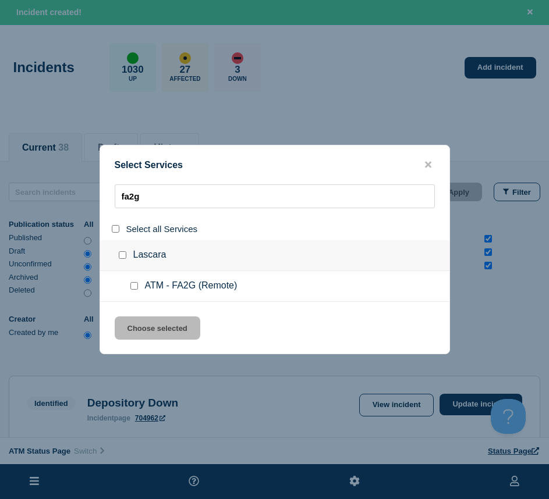
click at [133, 284] on input "service: ATM - FA2G (Remote)" at bounding box center [134, 286] width 8 height 8
click at [139, 328] on button "Choose selected" at bounding box center [158, 328] width 86 height 23
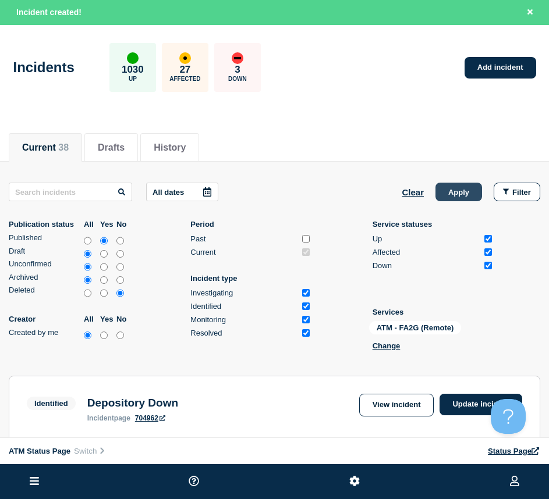
click at [438, 196] on button "Apply" at bounding box center [458, 192] width 47 height 19
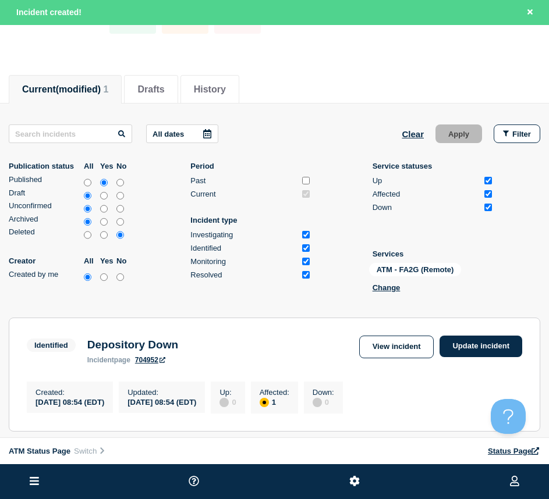
scroll to position [175, 0]
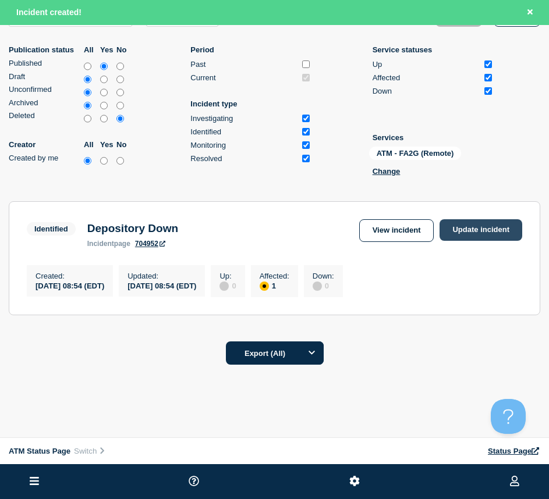
click at [454, 225] on link "Update incident" at bounding box center [480, 230] width 83 height 22
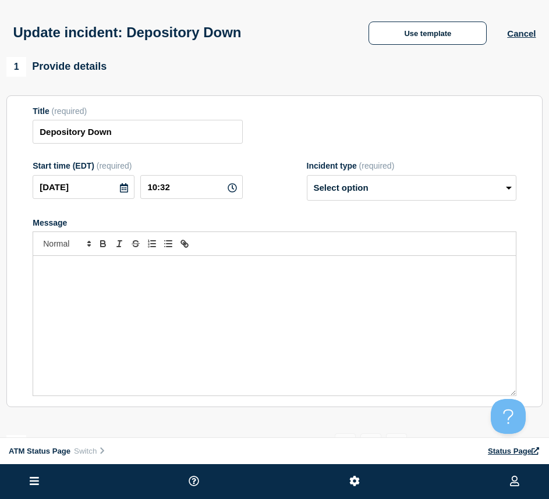
click at [410, 77] on div "1 Provide details" at bounding box center [274, 67] width 536 height 20
click at [397, 42] on button "Use template" at bounding box center [427, 33] width 118 height 23
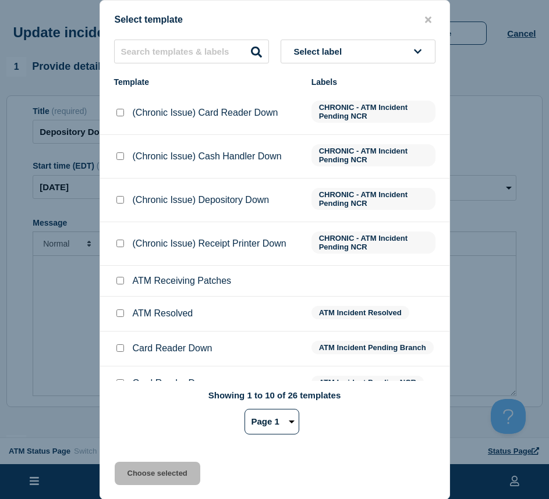
click at [121, 310] on div at bounding box center [120, 314] width 12 height 12
click at [119, 317] on input "ATM Resolved checkbox" at bounding box center [120, 314] width 8 height 8
click at [141, 469] on button "Choose selected" at bounding box center [158, 473] width 86 height 23
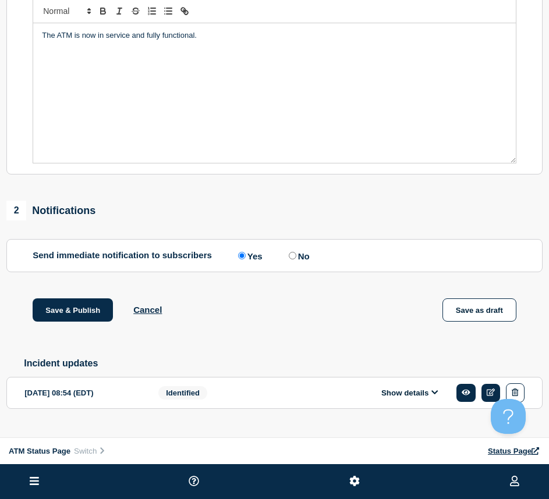
scroll to position [256, 0]
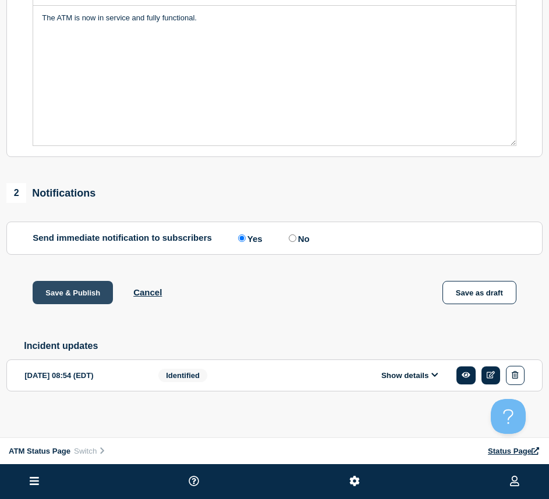
click at [68, 294] on button "Save & Publish" at bounding box center [73, 292] width 80 height 23
